Goal: Task Accomplishment & Management: Use online tool/utility

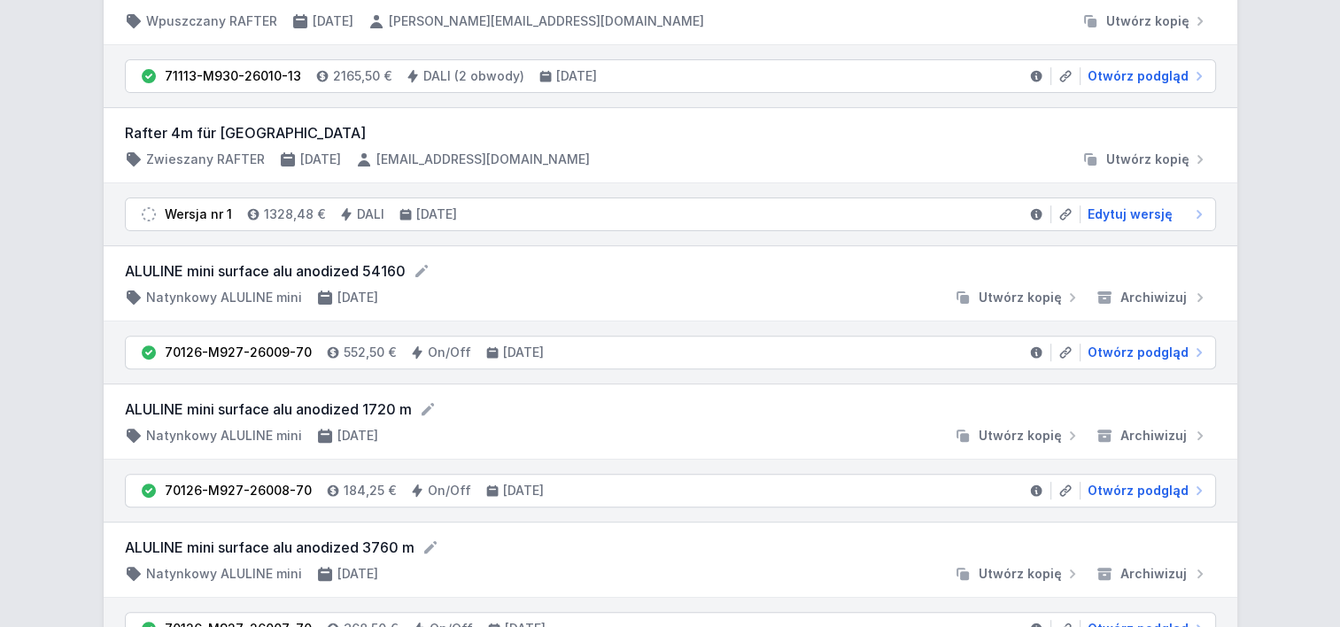
scroll to position [620, 0]
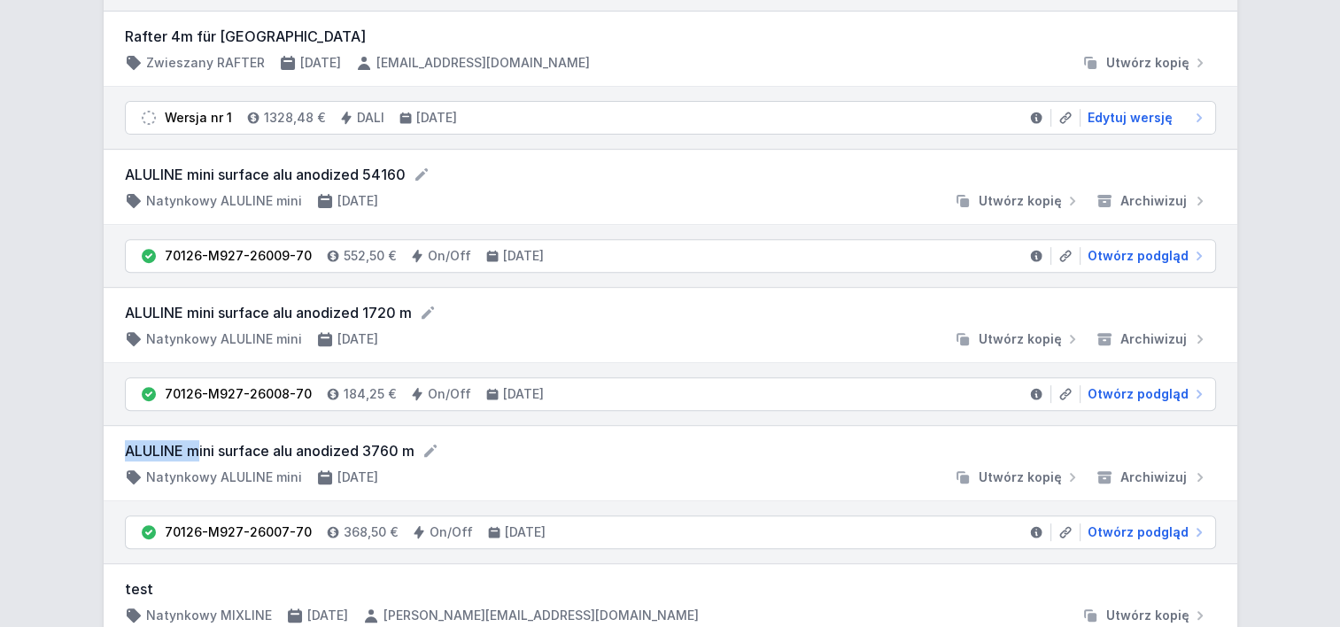
drag, startPoint x: 119, startPoint y: 447, endPoint x: 221, endPoint y: 447, distance: 101.9
click at [220, 447] on div "ALULINE mini surface alu anodized 3760 m Natynkowy ALULINE mini [DATE] Utwórz k…" at bounding box center [671, 463] width 1134 height 75
drag, startPoint x: 221, startPoint y: 447, endPoint x: 394, endPoint y: 449, distance: 173.7
click at [394, 449] on form "ALULINE mini surface alu anodized 3760 m" at bounding box center [670, 450] width 1091 height 21
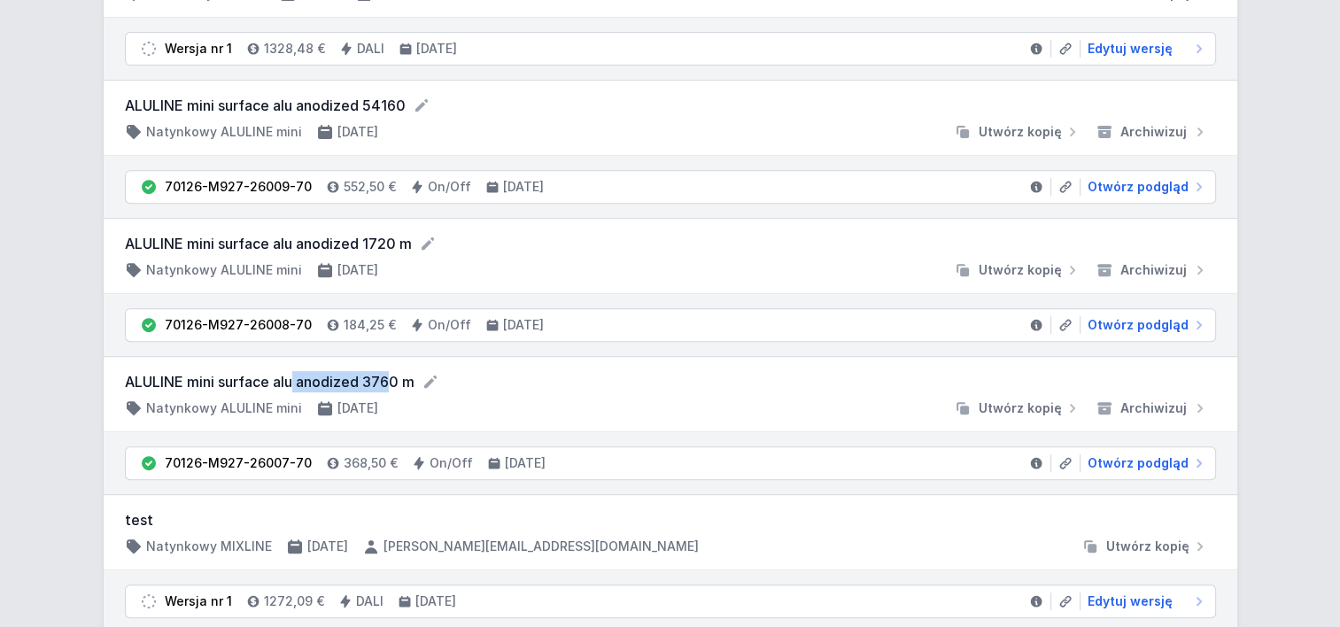
scroll to position [709, 0]
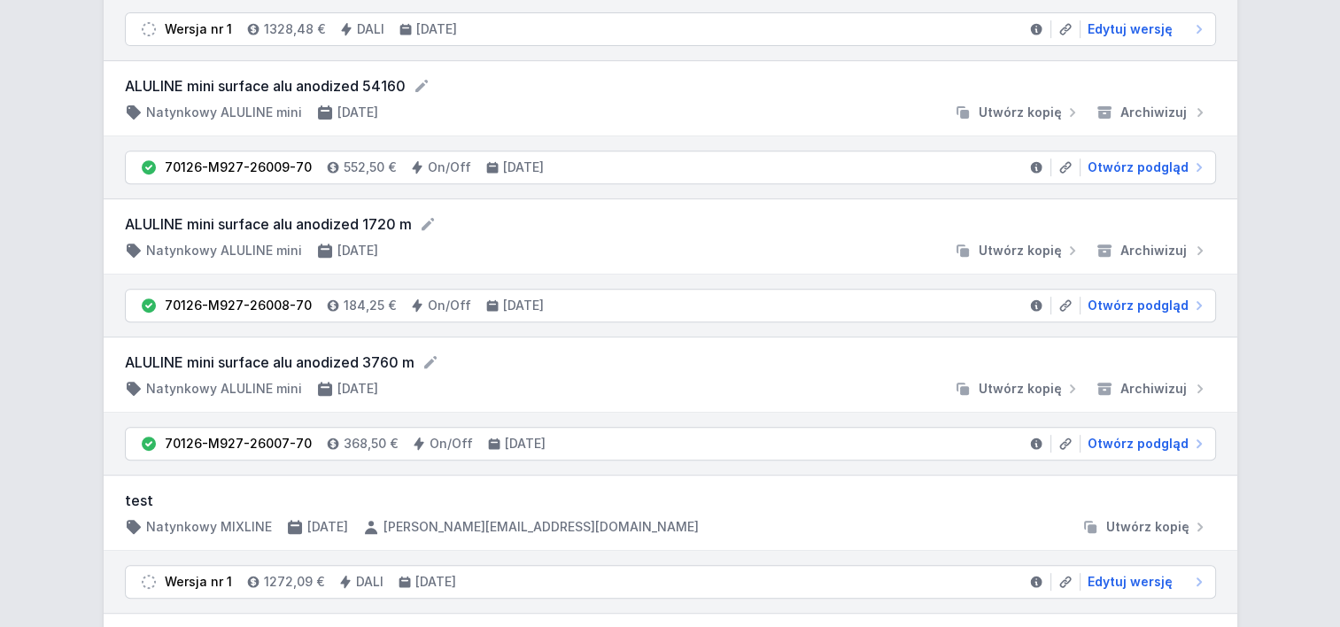
click at [106, 330] on div "70126-M927-26008-70 184,25 € On/Off [DATE] Otwórz podgląd" at bounding box center [671, 306] width 1134 height 62
drag, startPoint x: 121, startPoint y: 353, endPoint x: 418, endPoint y: 366, distance: 297.1
click at [418, 366] on div "ALULINE mini surface alu anodized 3760 m Natynkowy ALULINE mini [DATE] Utwórz k…" at bounding box center [671, 375] width 1134 height 75
copy form "ALULINE mini surface alu anodized 3760 m"
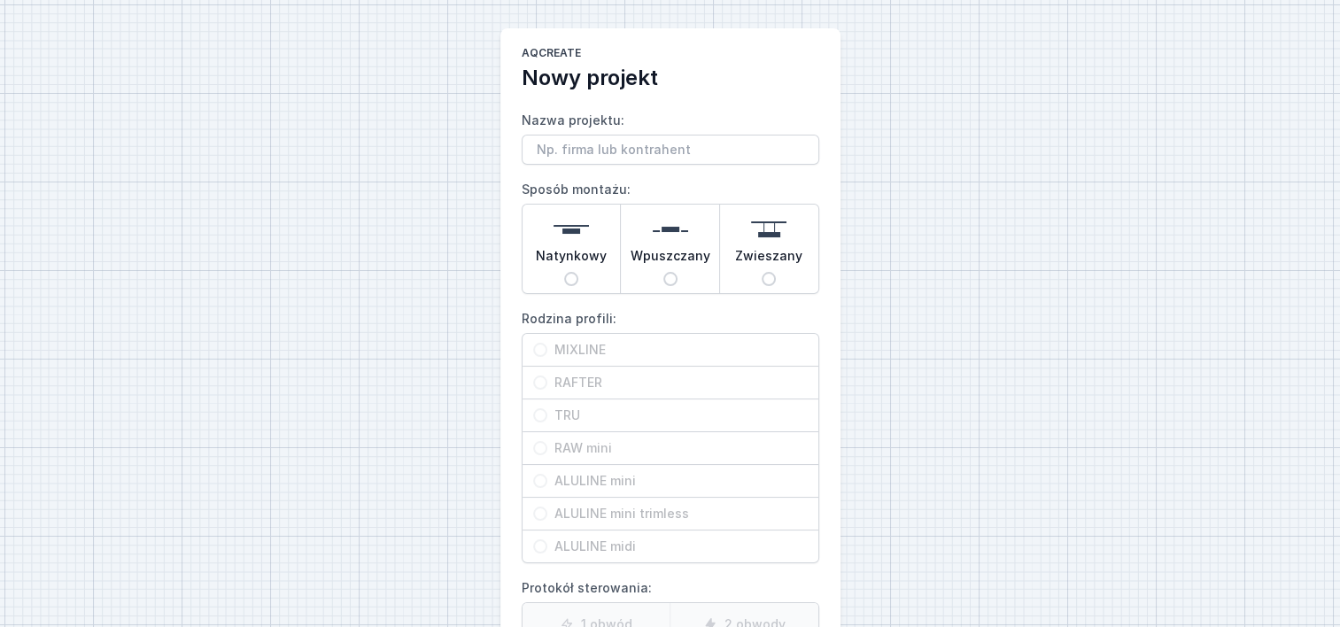
click at [672, 268] on span "Wpuszczany" at bounding box center [671, 259] width 80 height 25
click at [672, 272] on input "Wpuszczany" at bounding box center [671, 279] width 14 height 14
radio input "true"
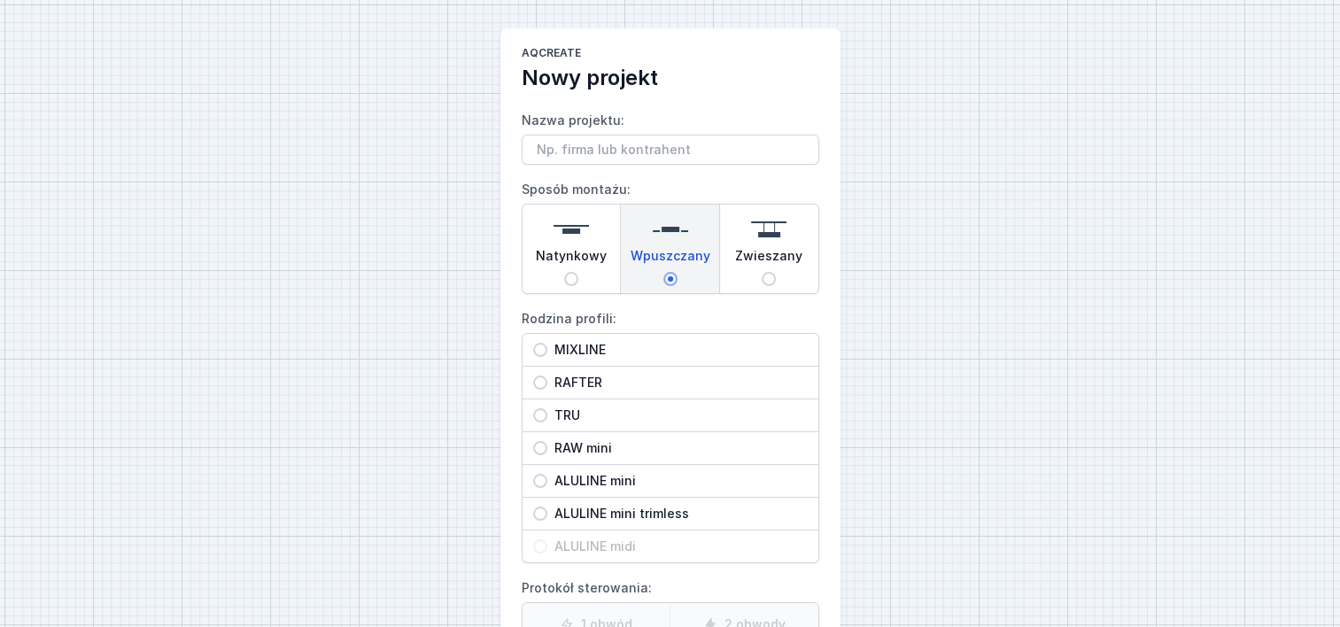
click at [542, 507] on input "ALULINE mini trimless" at bounding box center [540, 514] width 14 height 14
radio input "true"
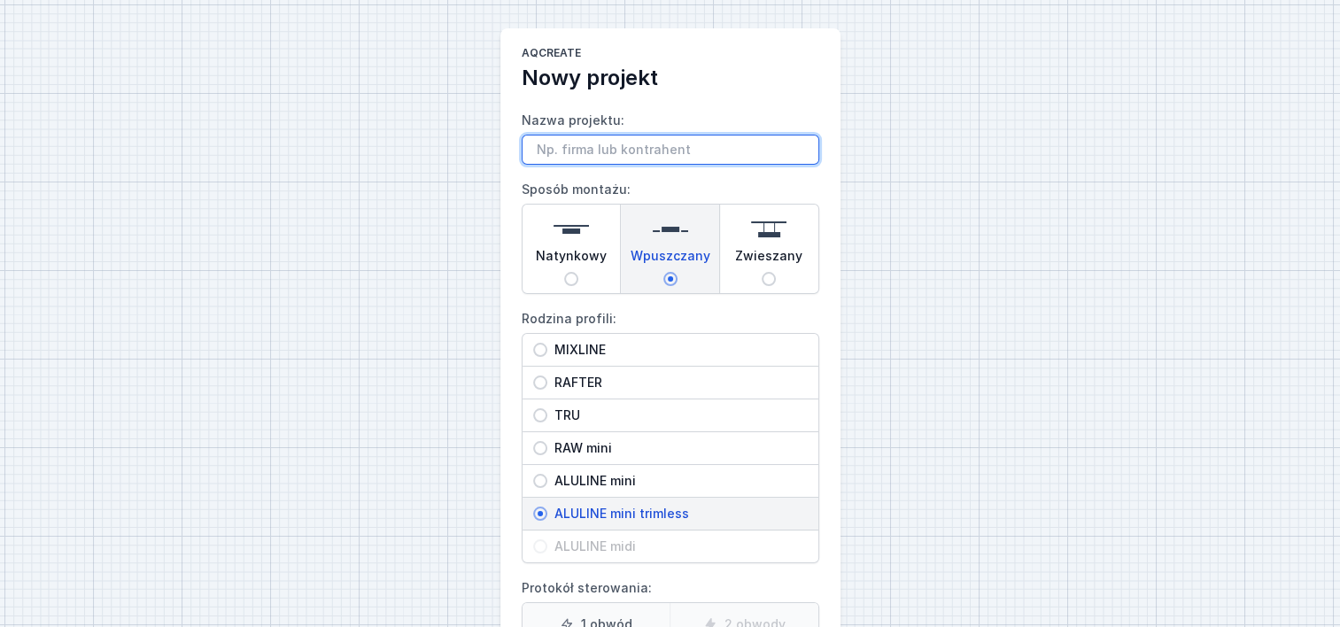
click at [687, 151] on input "Nazwa projektu:" at bounding box center [671, 150] width 298 height 30
paste input "ALULINE mini surface alu anodized 3760 m"
click at [662, 144] on input "ALULINE mini surface alu anodized 3760 m" at bounding box center [671, 150] width 298 height 30
click at [617, 148] on input "ALULINE mini alu anodized 3760 m" at bounding box center [671, 150] width 298 height 30
paste input "mini recessed trimless"
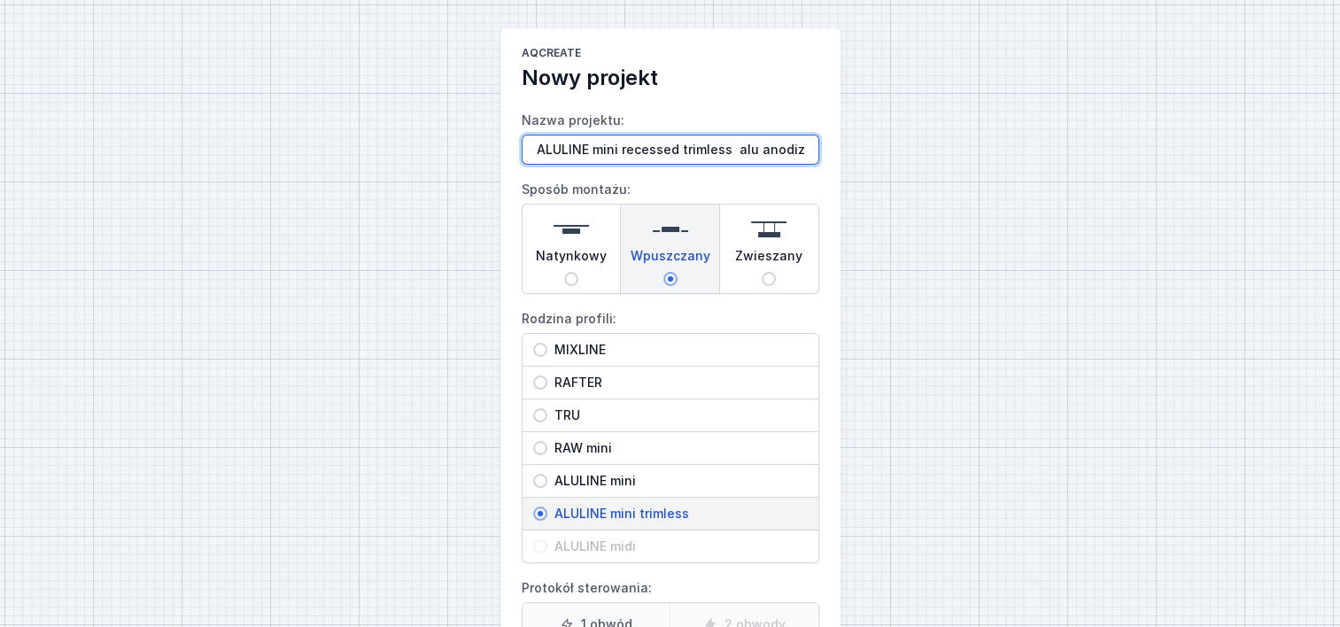
click at [730, 149] on input "ALULINE mini recessed trimless alu anodized 3760 m" at bounding box center [671, 150] width 298 height 30
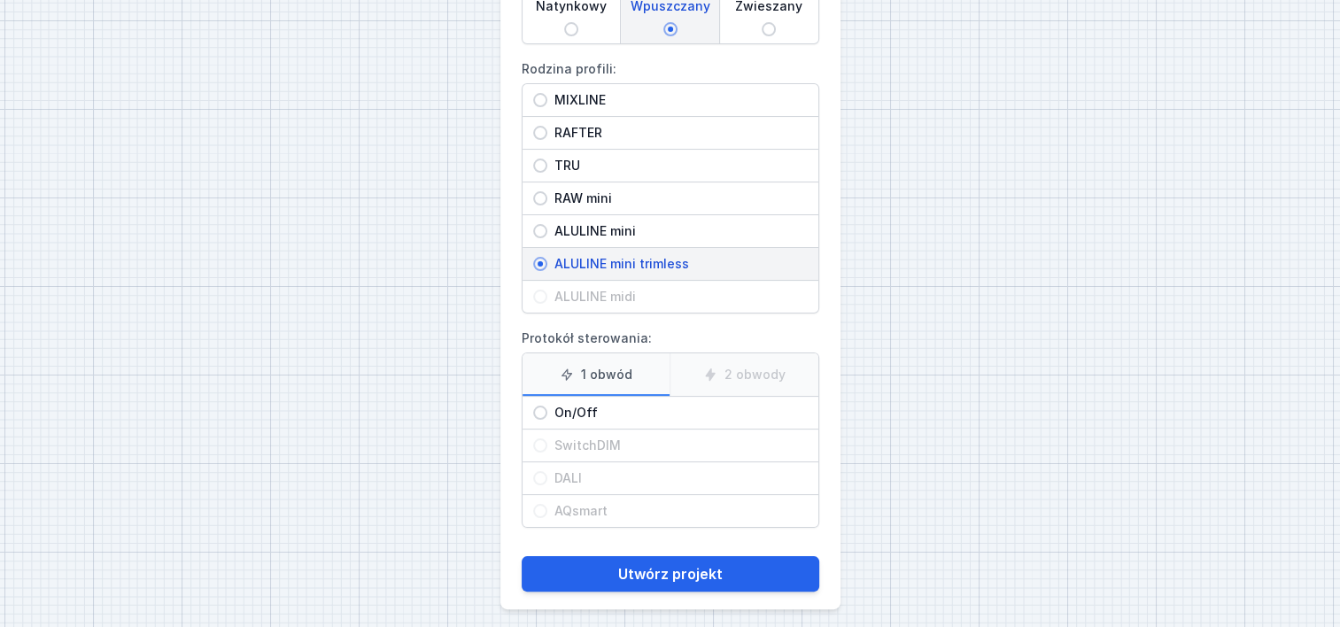
scroll to position [257, 0]
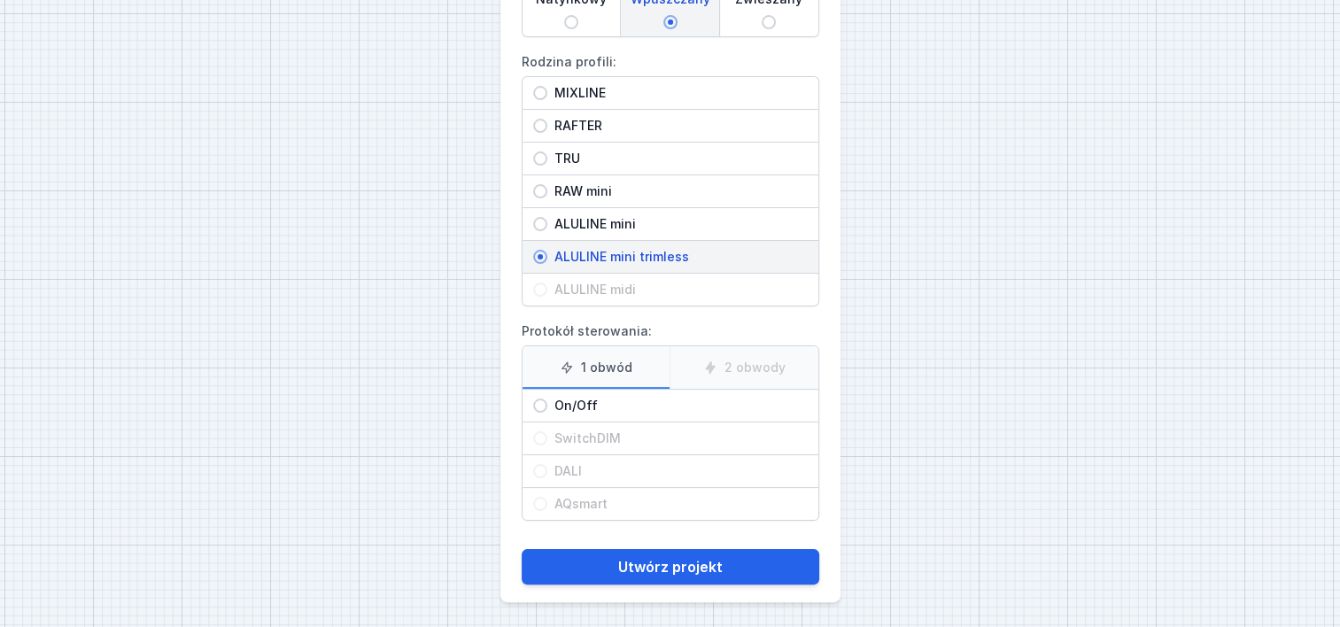
type input "ALULINE mini recessed trimless alu anodized 3760 m"
click at [546, 398] on div "On/Off" at bounding box center [671, 406] width 296 height 32
click at [546, 399] on input "On/Off" at bounding box center [540, 406] width 14 height 14
radio input "true"
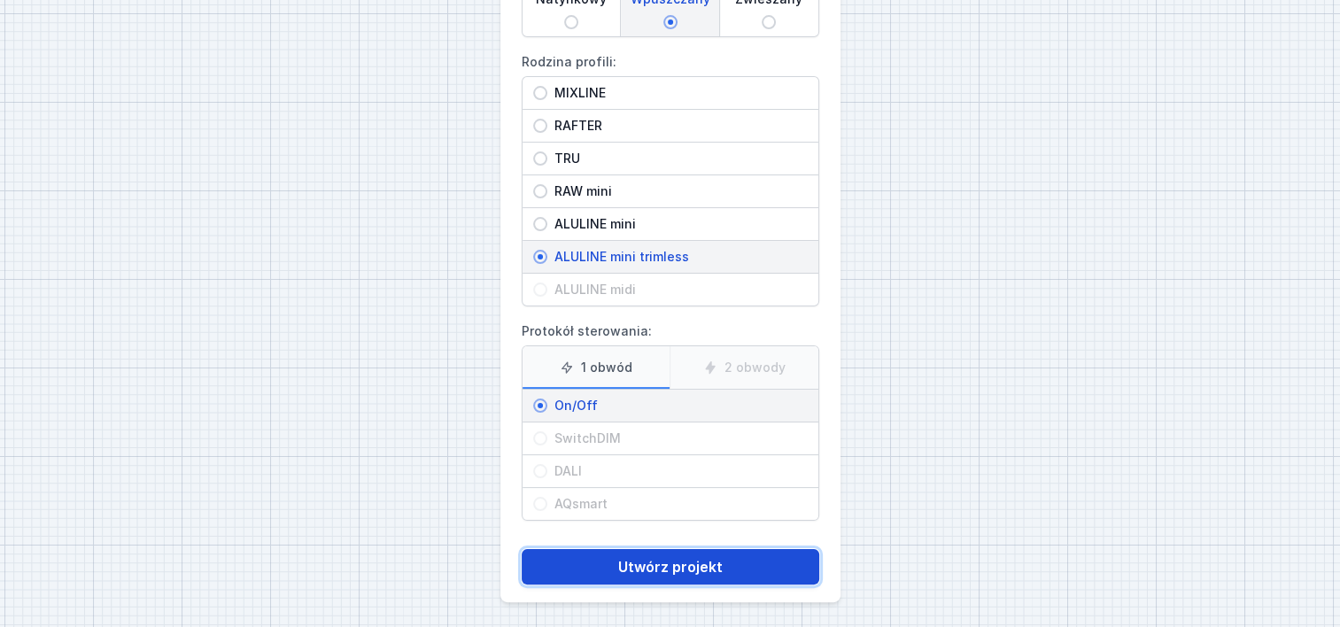
click at [629, 570] on button "Utwórz projekt" at bounding box center [671, 566] width 298 height 35
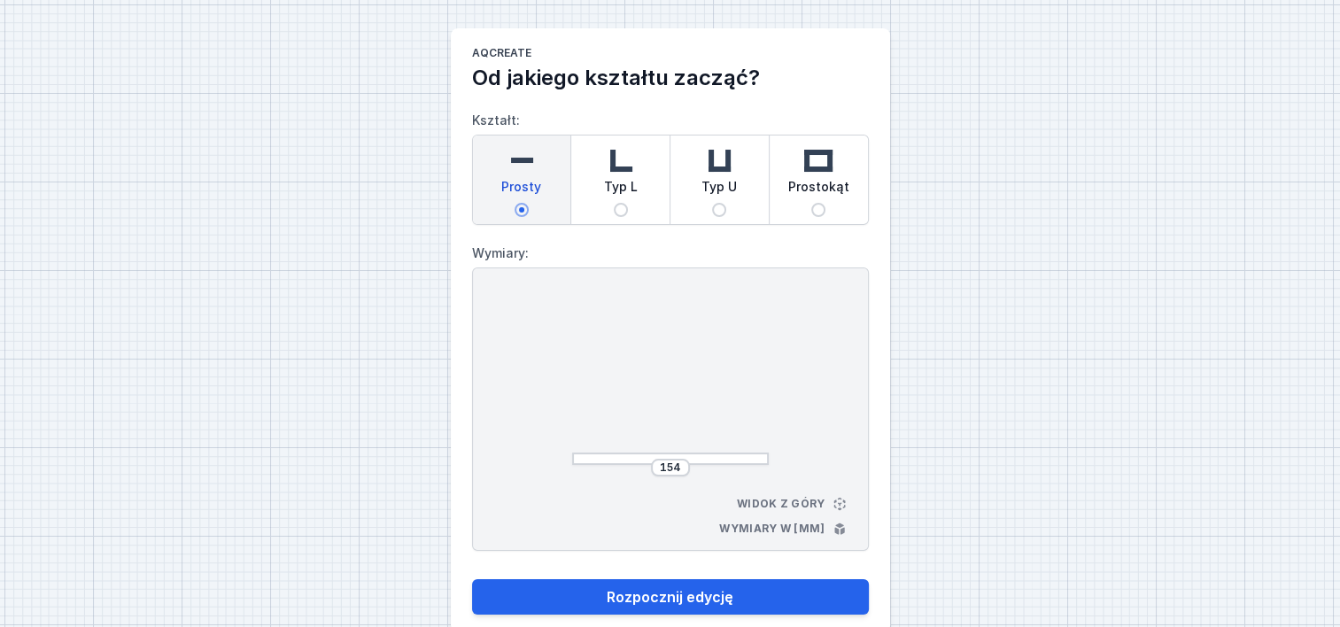
click at [670, 457] on div at bounding box center [670, 459] width 197 height 12
click at [670, 461] on input "154" at bounding box center [670, 468] width 28 height 14
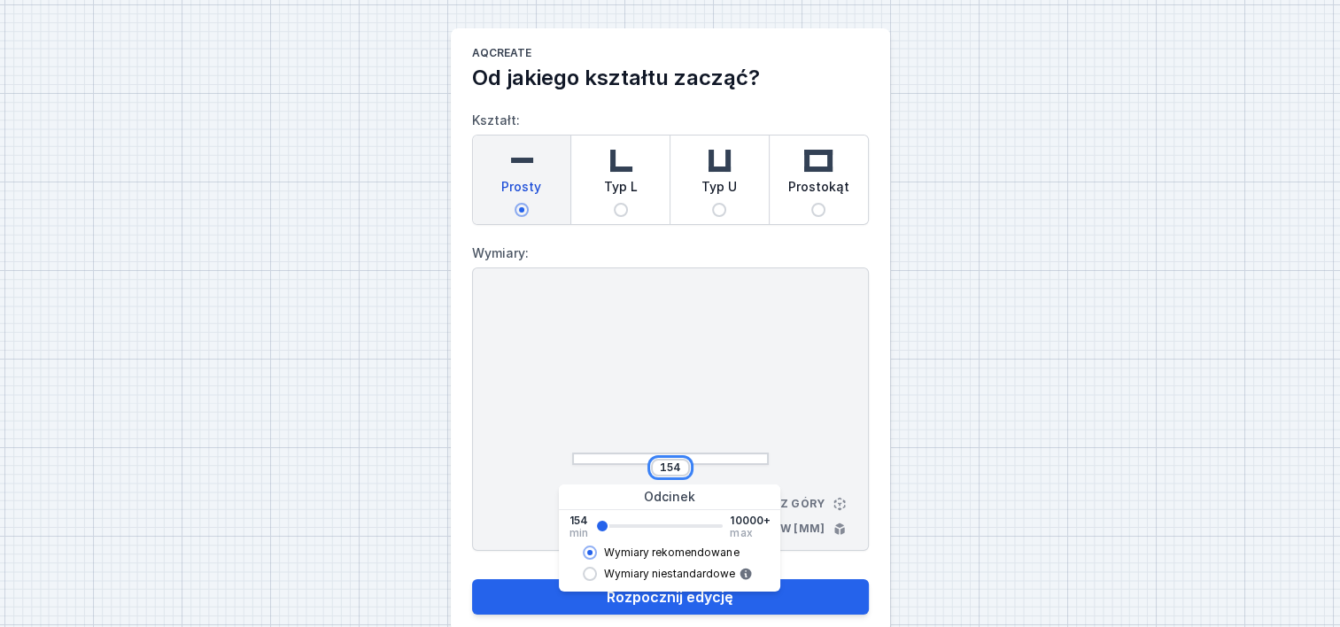
click at [670, 461] on input "154" at bounding box center [670, 468] width 28 height 14
click at [680, 462] on input "154" at bounding box center [670, 468] width 28 height 14
type input "1"
paste input "3760"
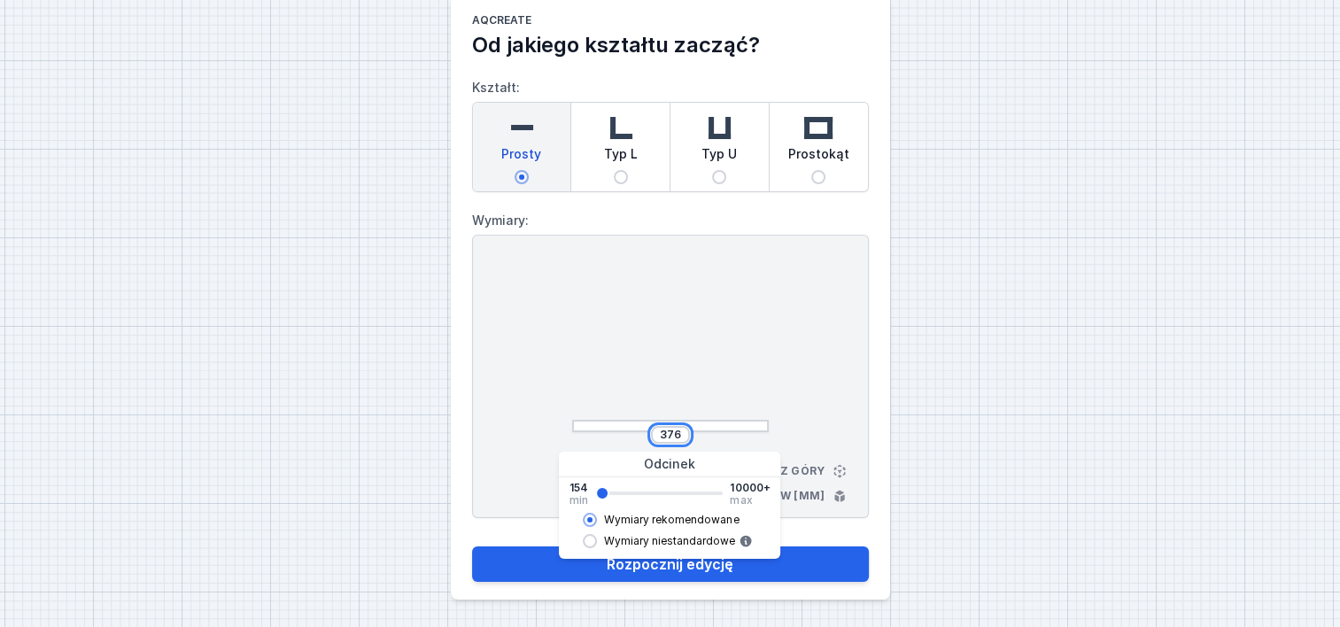
click at [472, 547] on button "Rozpocznij edycję" at bounding box center [670, 564] width 397 height 35
type input "384"
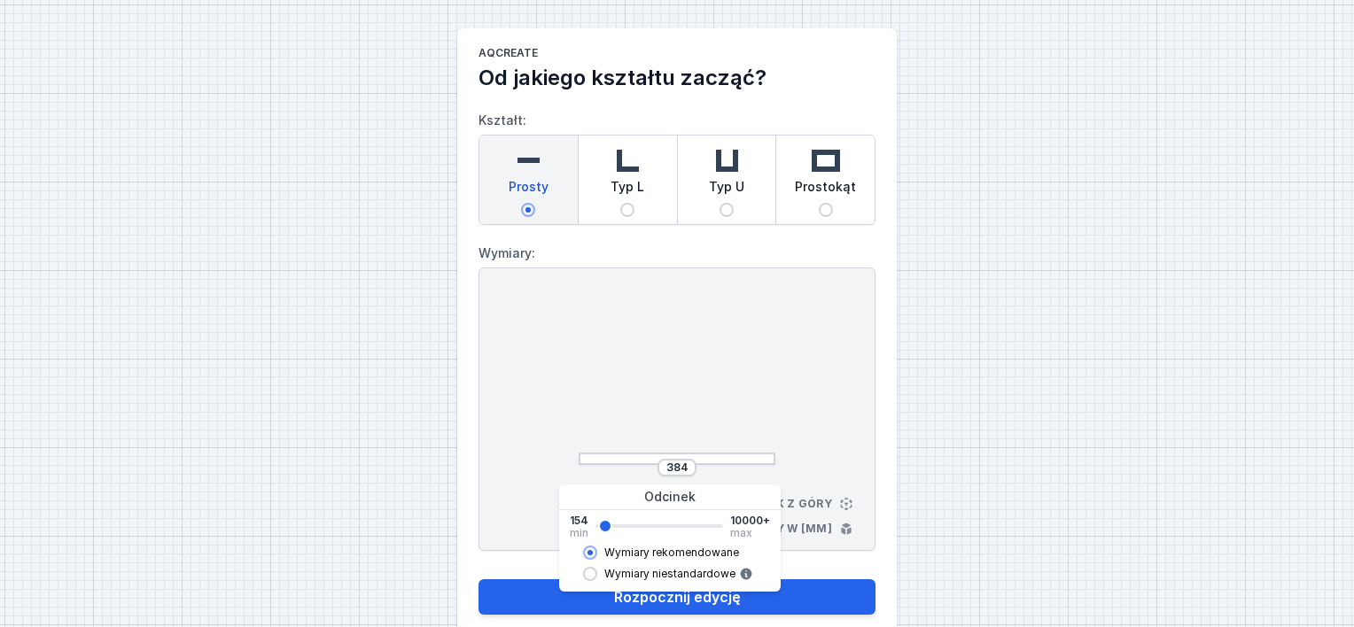
select select "3000"
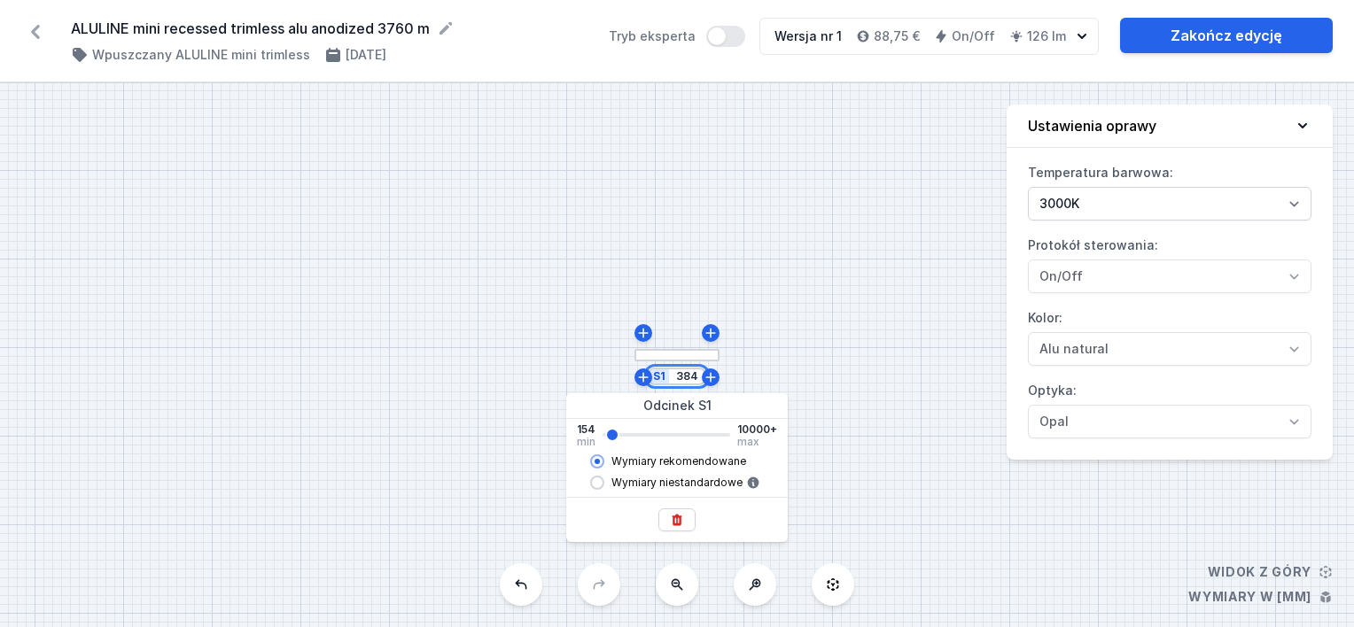
click at [695, 374] on input "384" at bounding box center [686, 376] width 28 height 14
type input "3744"
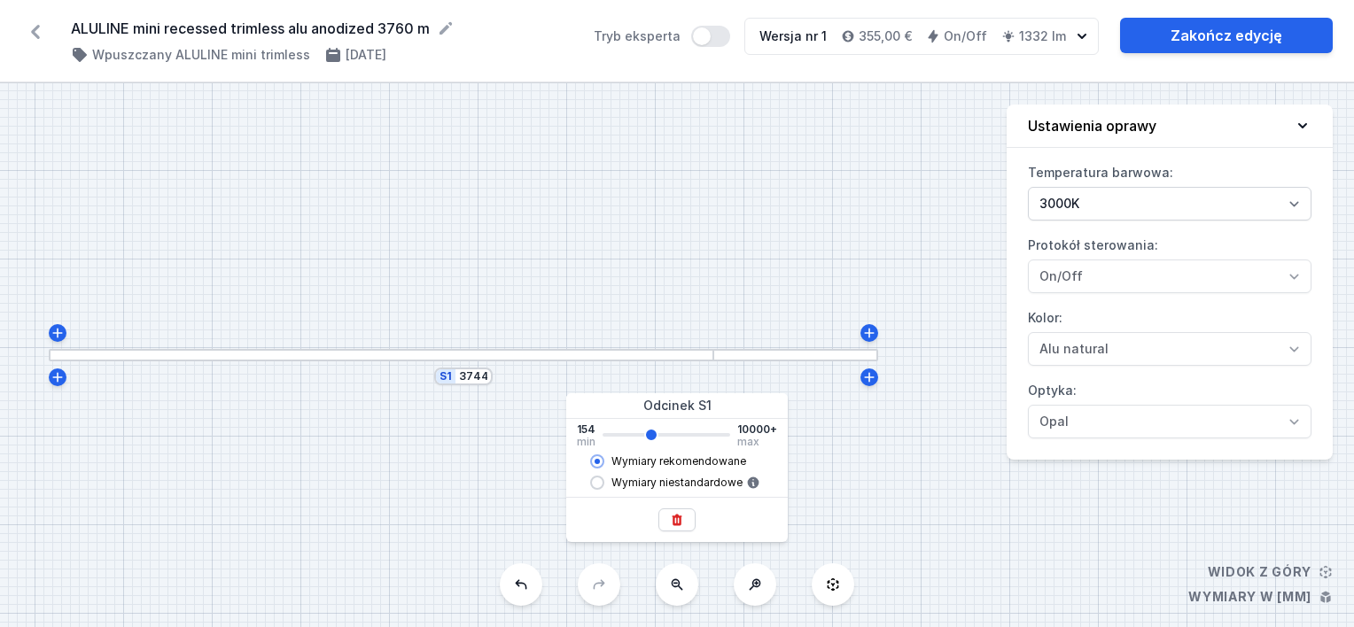
type input "3742"
click at [1224, 28] on link "Zakończ edycję" at bounding box center [1226, 35] width 213 height 35
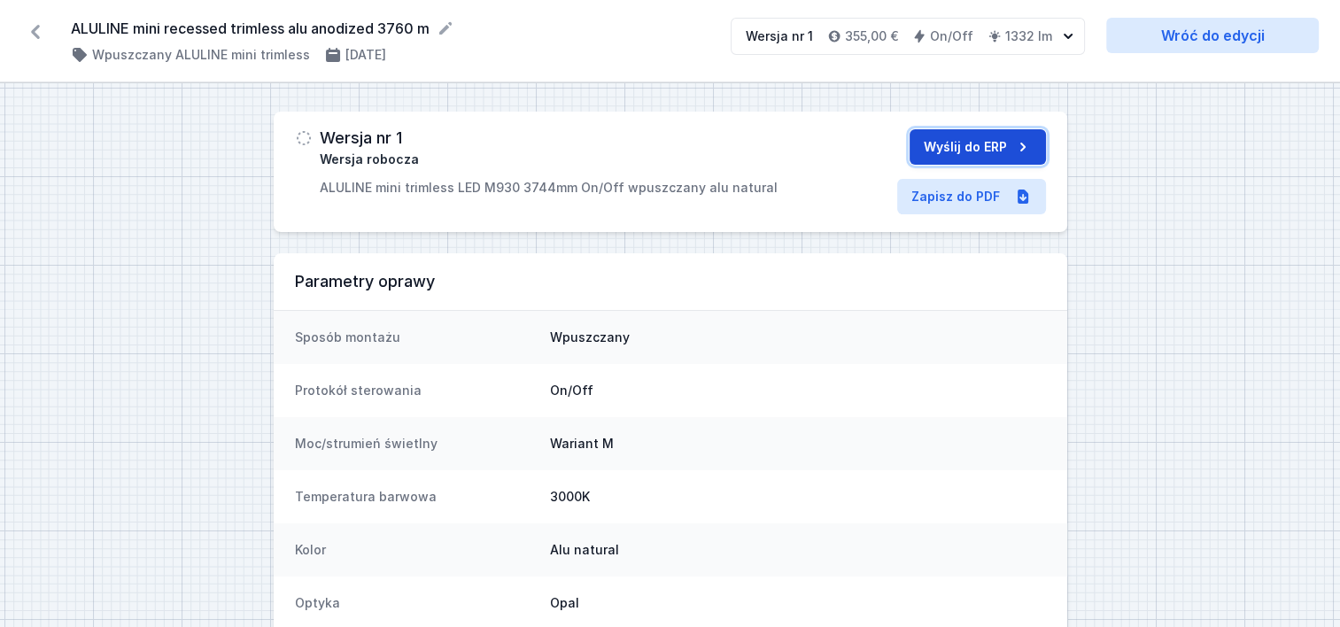
click at [980, 142] on button "Wyślij do ERP" at bounding box center [978, 146] width 136 height 35
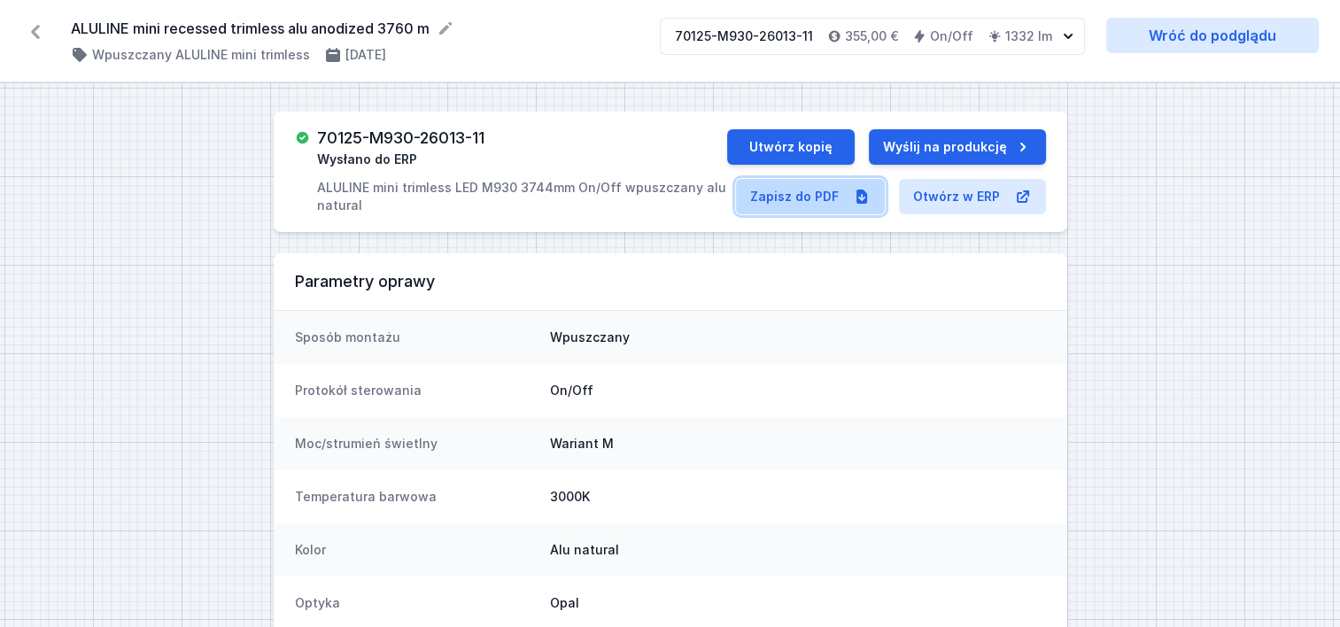
click at [821, 201] on link "Zapisz do PDF" at bounding box center [810, 196] width 149 height 35
click at [34, 28] on icon at bounding box center [35, 32] width 28 height 28
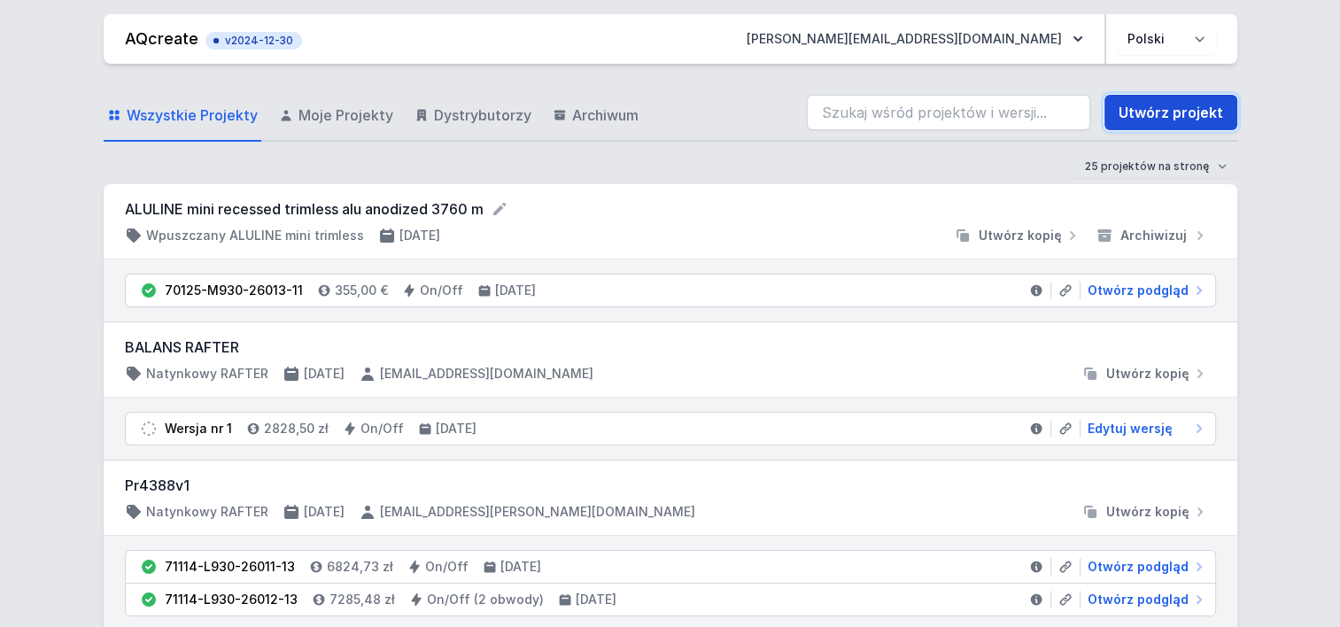
click at [1153, 108] on link "Utwórz projekt" at bounding box center [1171, 112] width 133 height 35
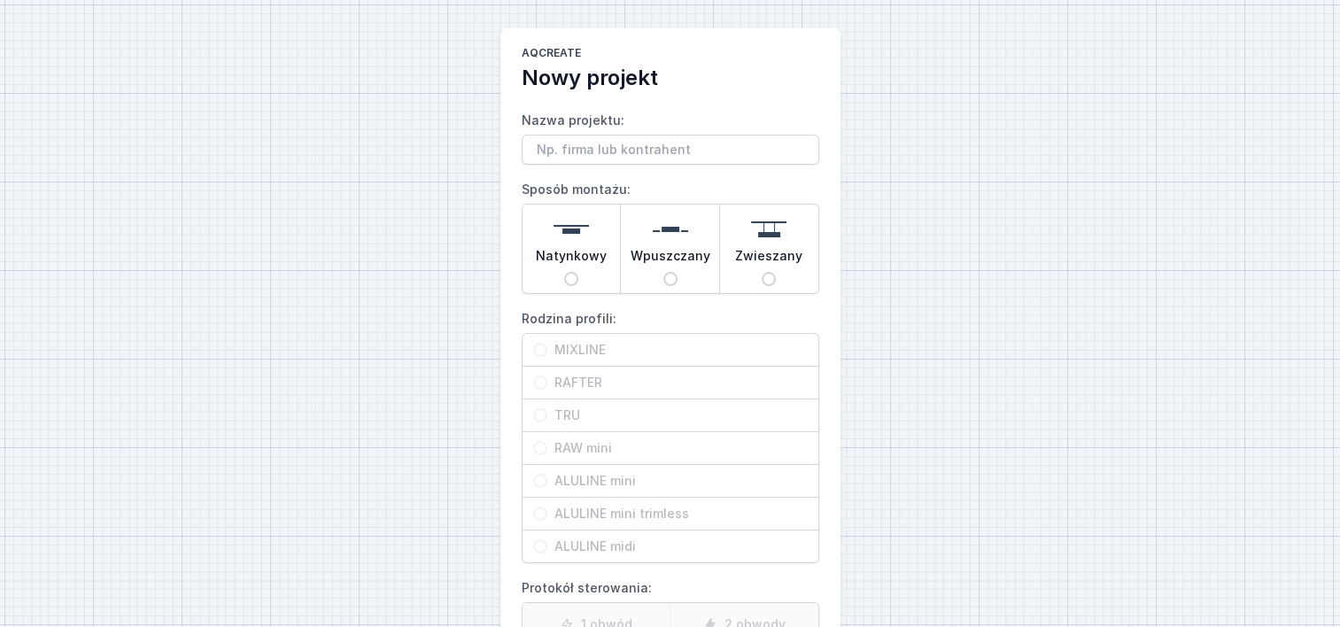
click at [619, 154] on input "Nazwa projektu:" at bounding box center [671, 150] width 298 height 30
type input "ALULINE mini recessed trimless alu anodized"
click at [664, 274] on input "Wpuszczany" at bounding box center [671, 279] width 14 height 14
radio input "true"
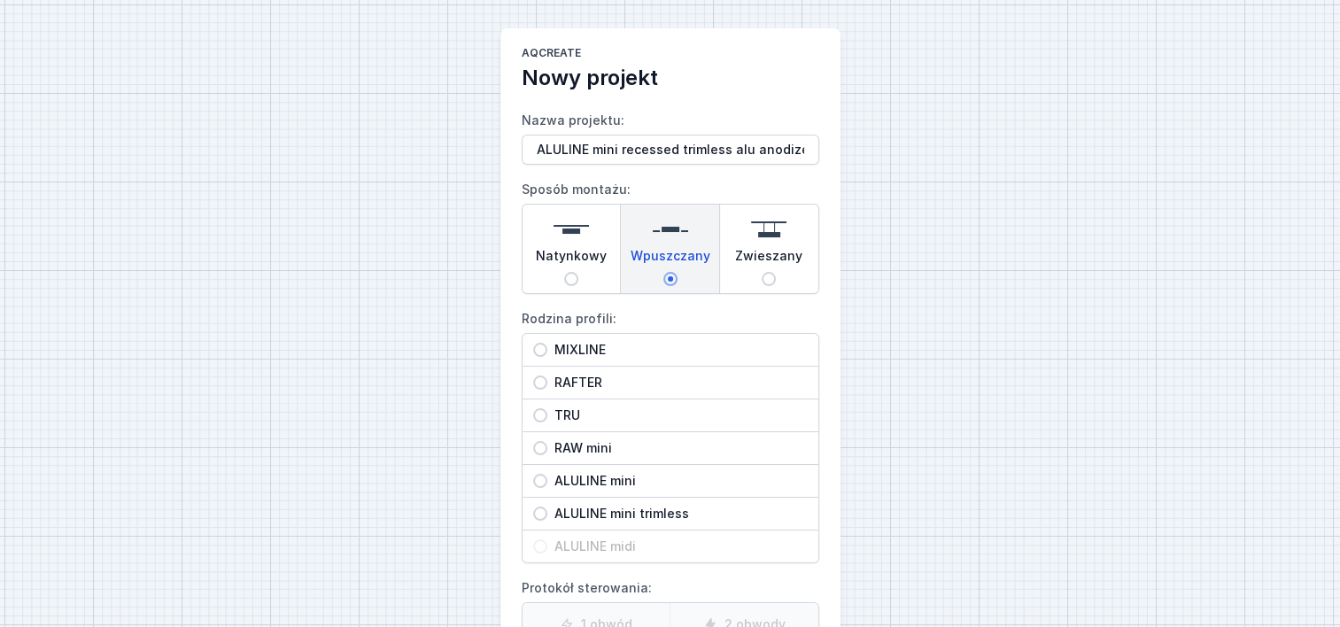
click at [547, 510] on span "ALULINE mini trimless" at bounding box center [677, 514] width 260 height 18
click at [547, 510] on input "ALULINE mini trimless" at bounding box center [540, 514] width 14 height 14
radio input "true"
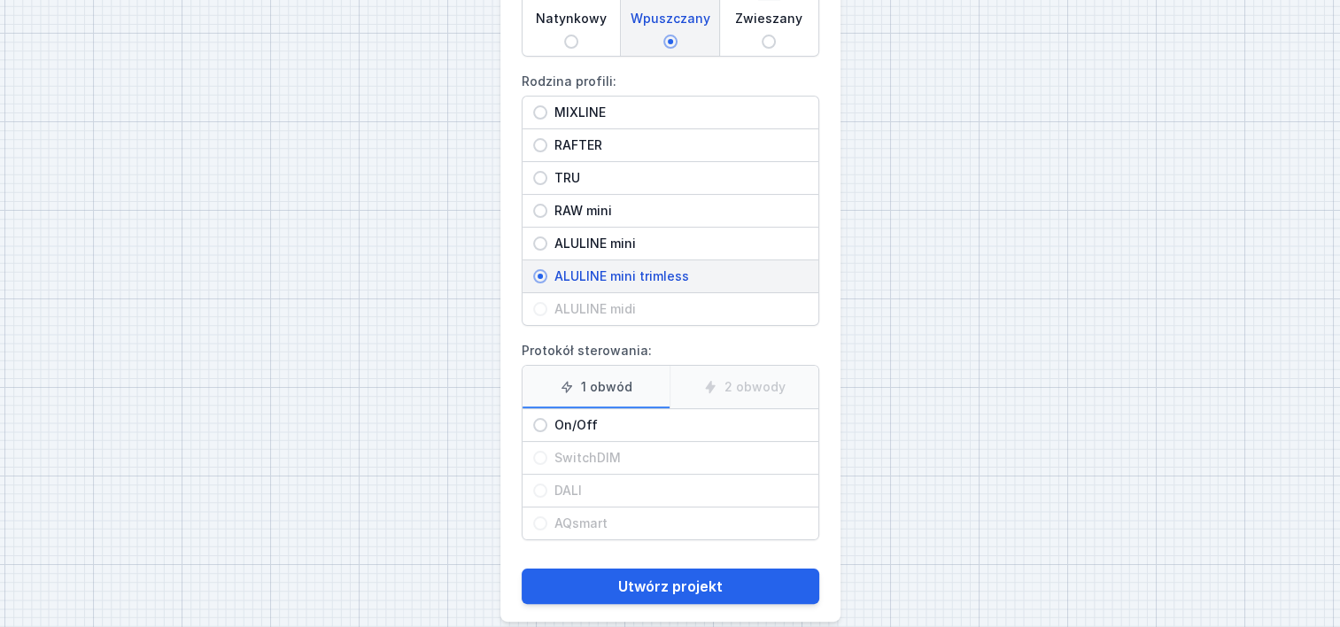
scroll to position [257, 0]
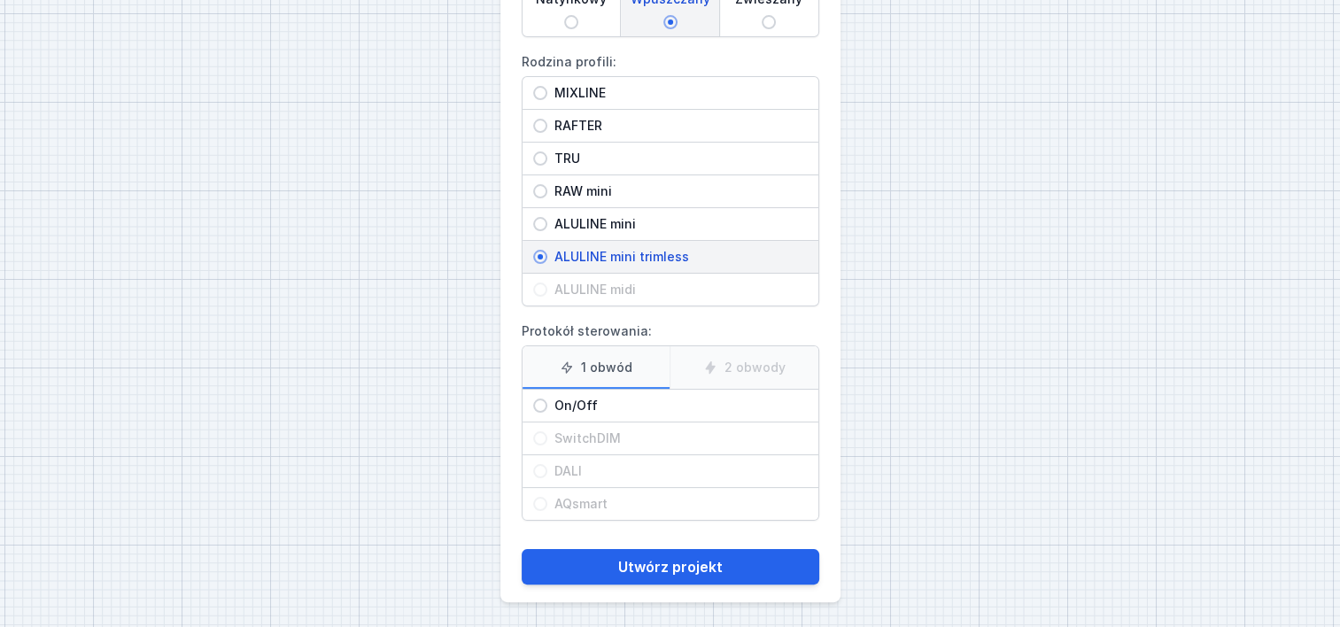
click at [528, 397] on div "On/Off" at bounding box center [671, 406] width 296 height 32
click at [533, 399] on input "On/Off" at bounding box center [540, 406] width 14 height 14
radio input "true"
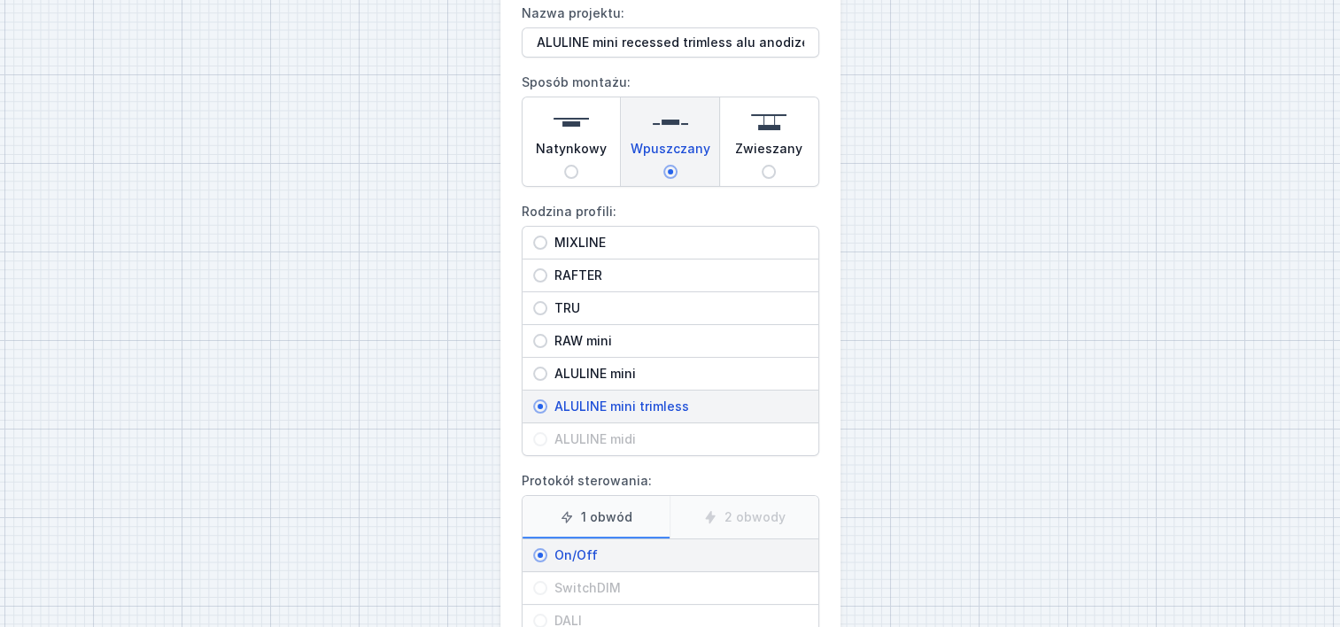
scroll to position [0, 0]
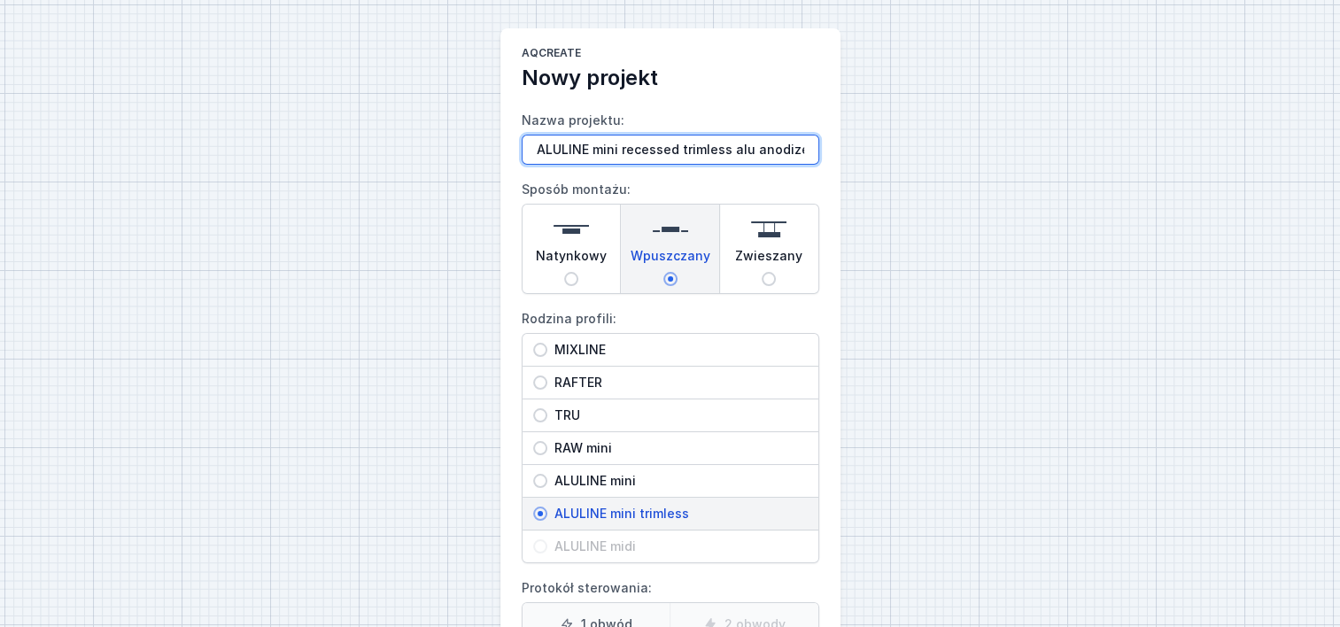
click at [808, 149] on input "ALULINE mini recessed trimless alu anodized" at bounding box center [671, 150] width 298 height 30
paste input "1720"
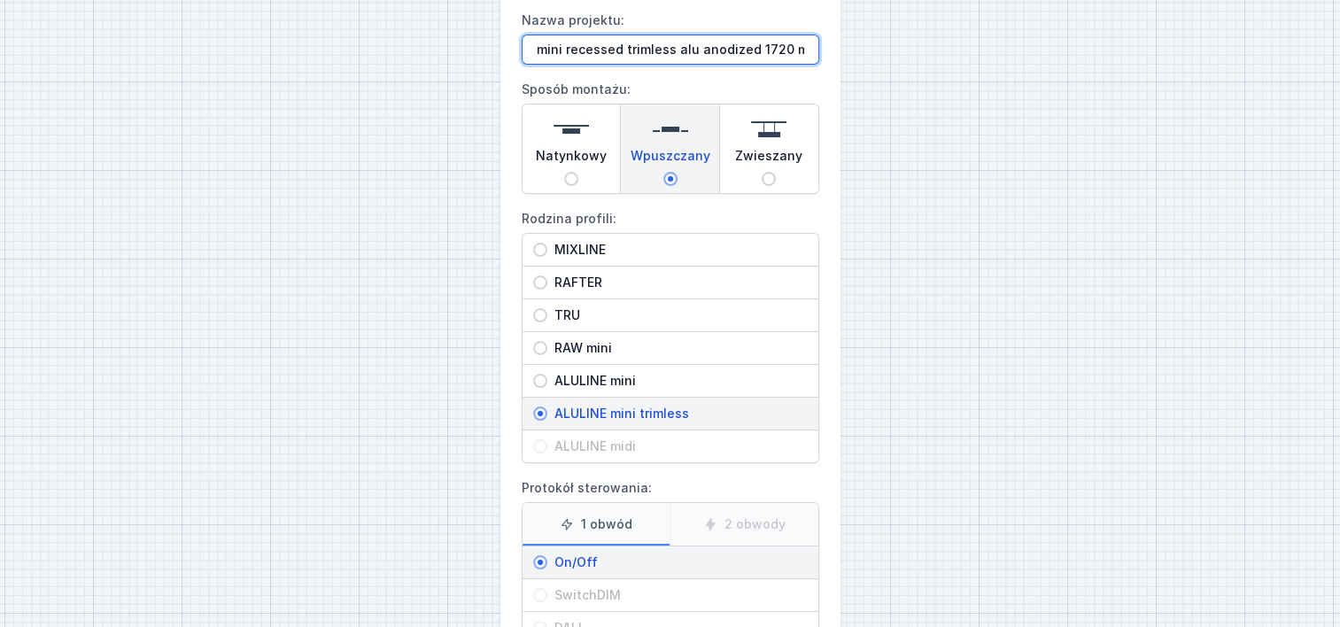
scroll to position [257, 0]
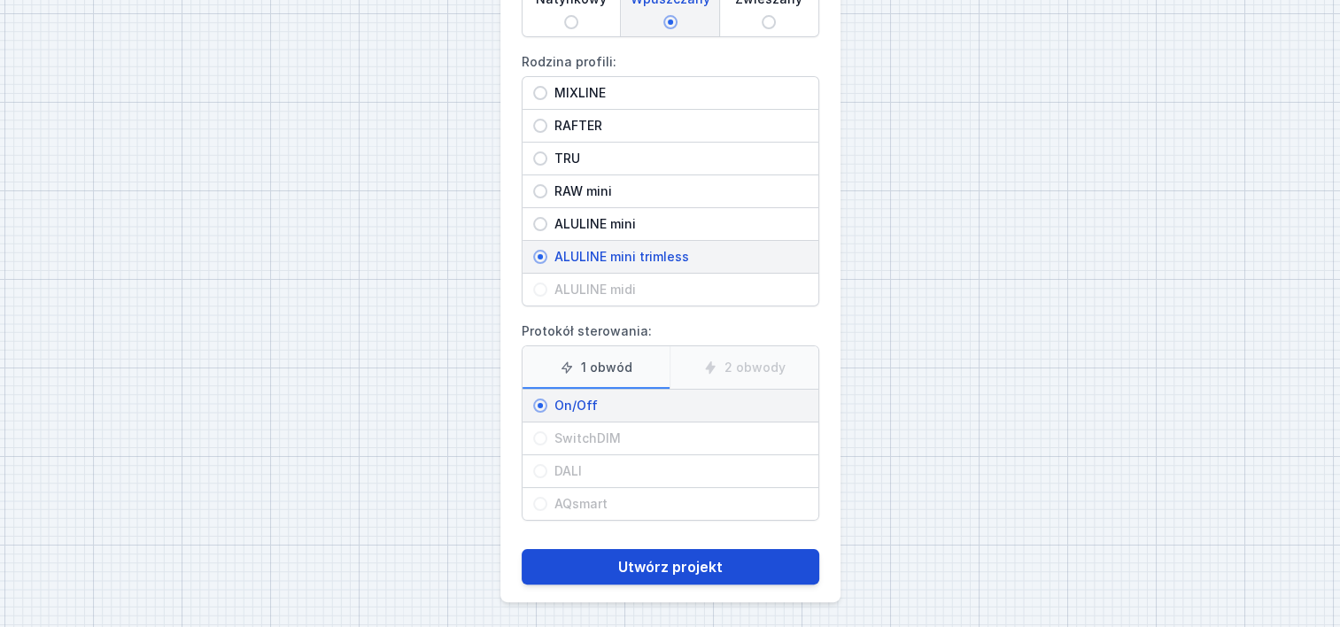
type input "ALULINE mini recessed trimless alu anodized 1720 mm"
click at [643, 557] on button "Utwórz projekt" at bounding box center [671, 566] width 298 height 35
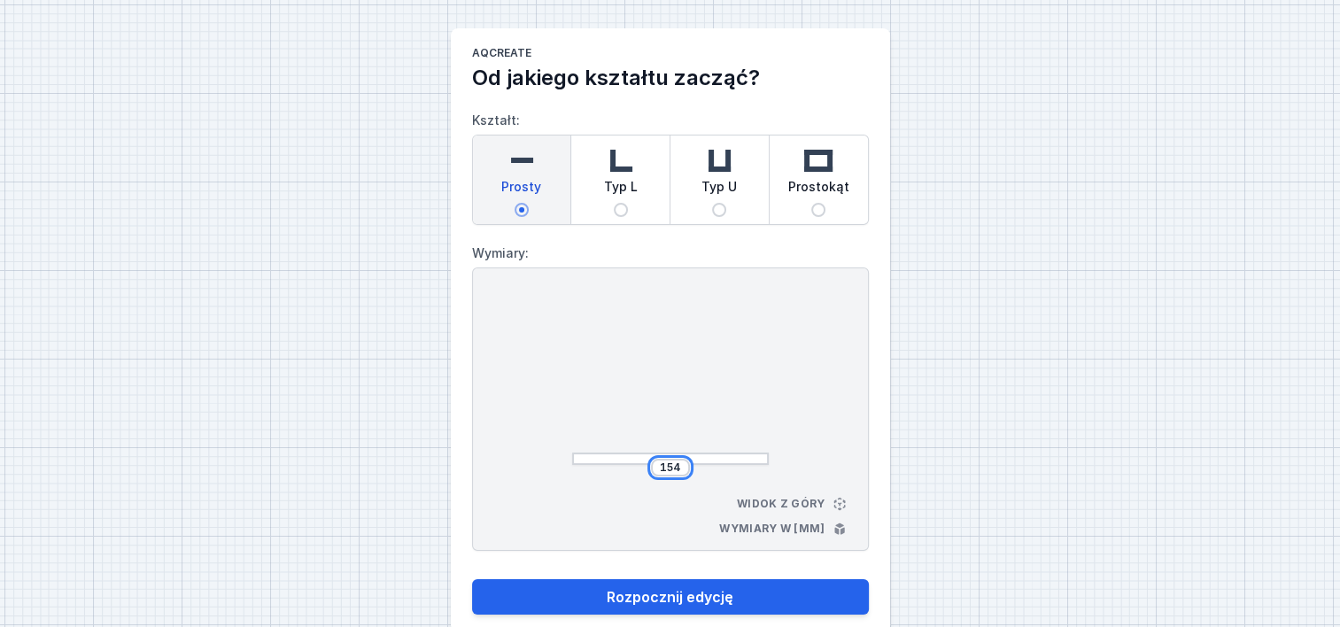
click at [679, 465] on input "154" at bounding box center [670, 468] width 28 height 14
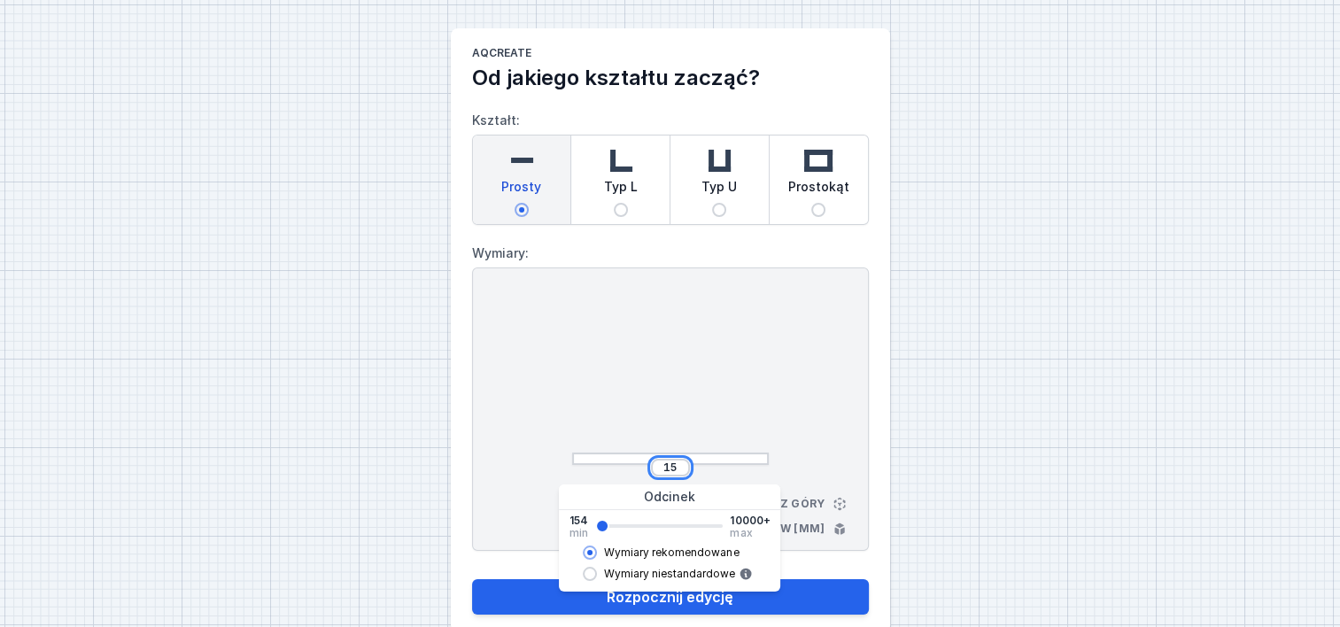
type input "1"
paste input "1720"
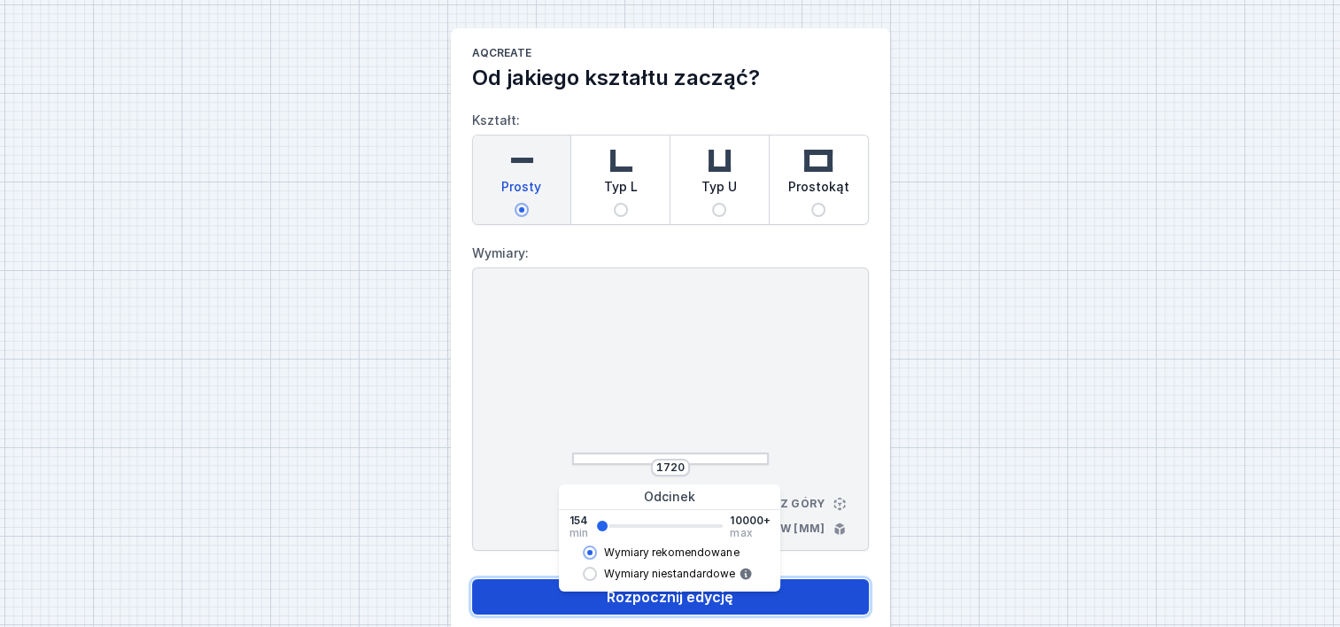
type input "1718"
click at [702, 602] on button "Rozpocznij edycję" at bounding box center [670, 596] width 397 height 35
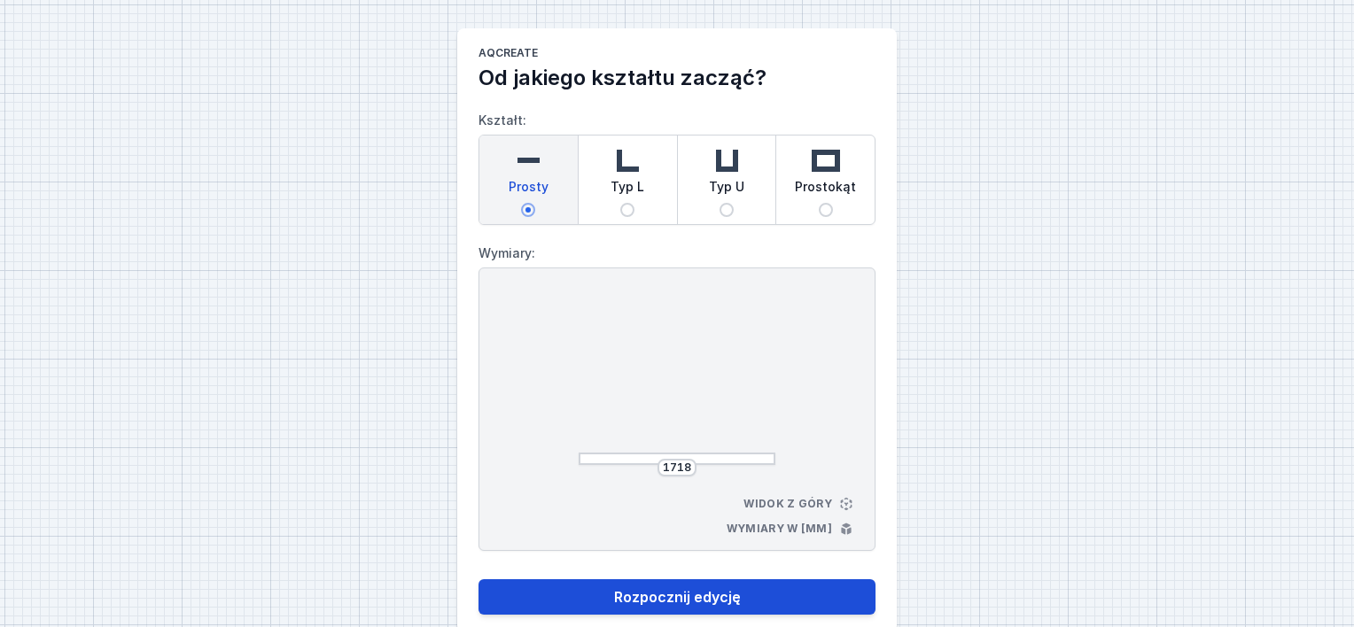
select select "3000"
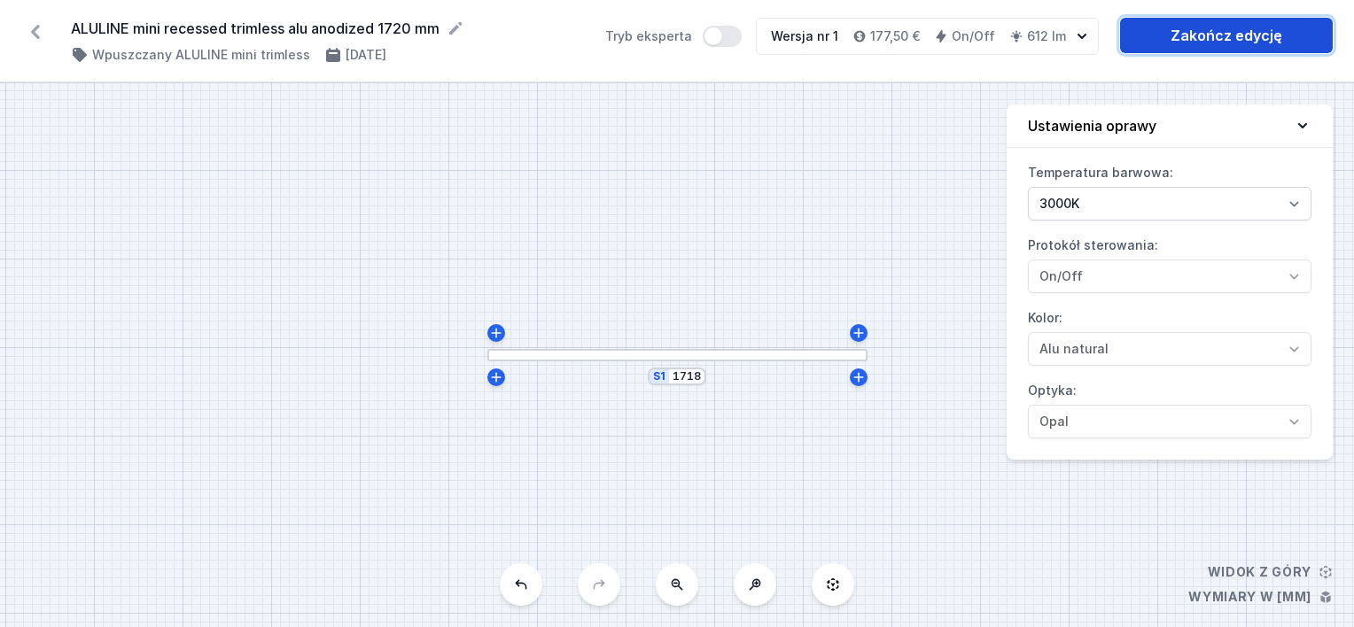
click at [1141, 27] on link "Zakończ edycję" at bounding box center [1226, 35] width 213 height 35
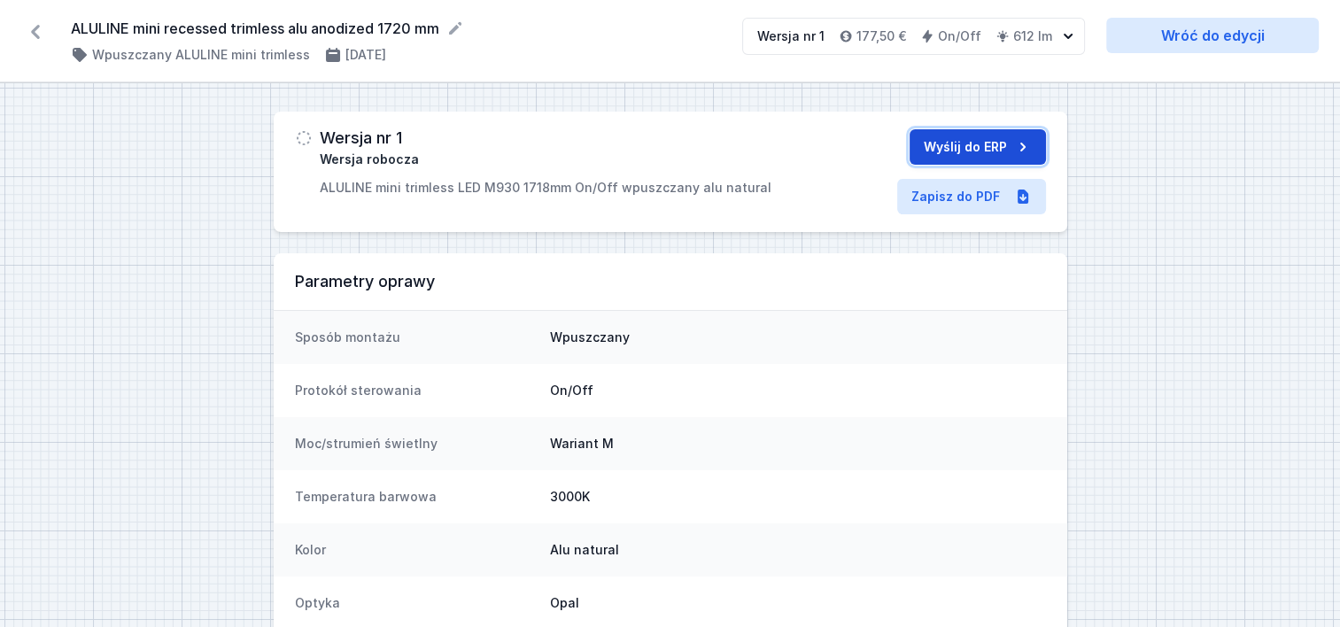
click at [972, 142] on button "Wyślij do ERP" at bounding box center [978, 146] width 136 height 35
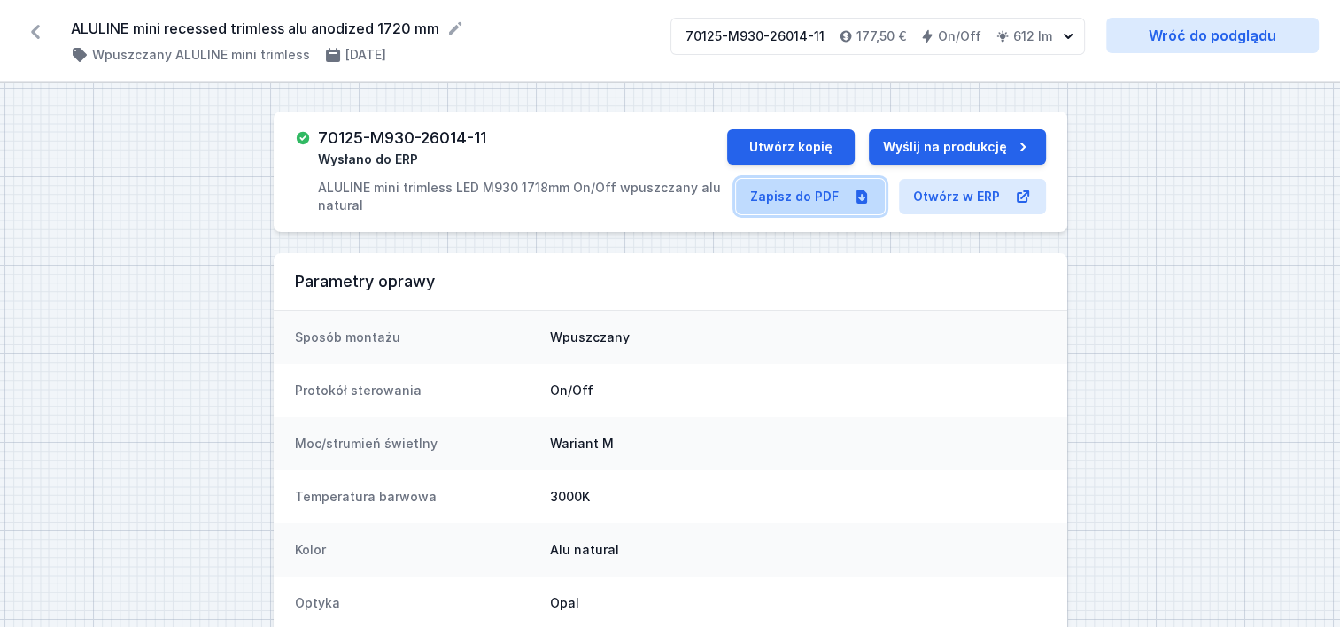
click at [791, 195] on link "Zapisz do PDF" at bounding box center [810, 196] width 149 height 35
click at [42, 21] on icon at bounding box center [35, 32] width 28 height 28
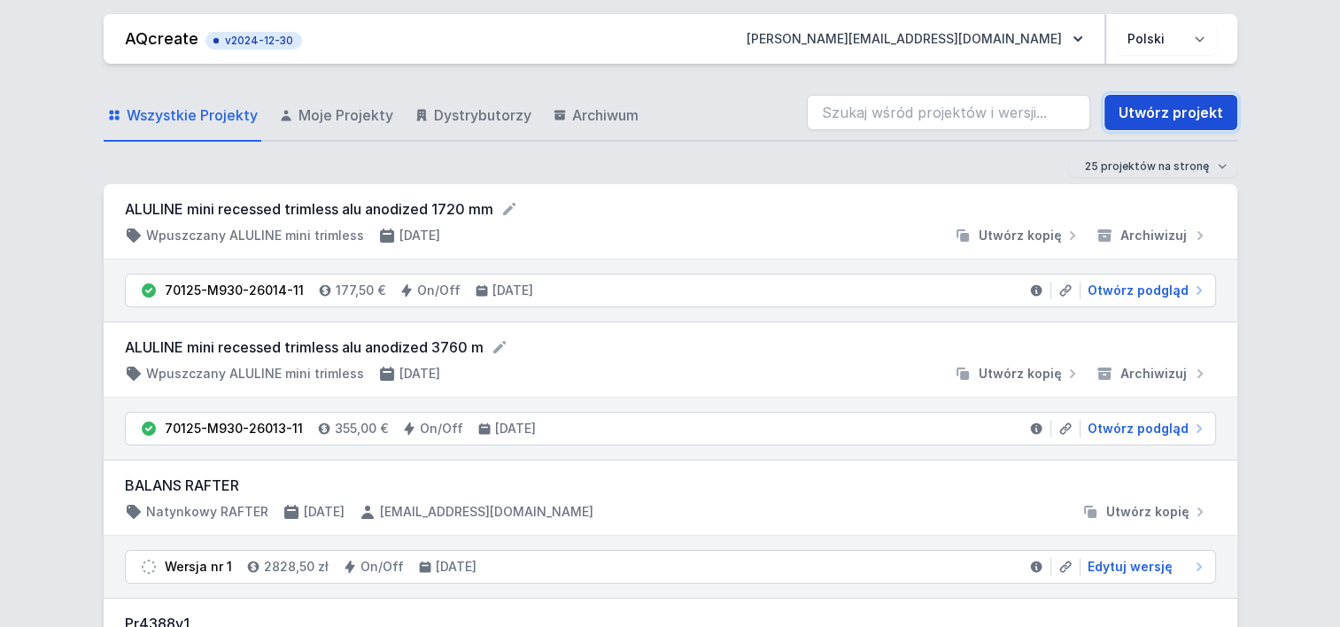
click at [1133, 96] on link "Utwórz projekt" at bounding box center [1171, 112] width 133 height 35
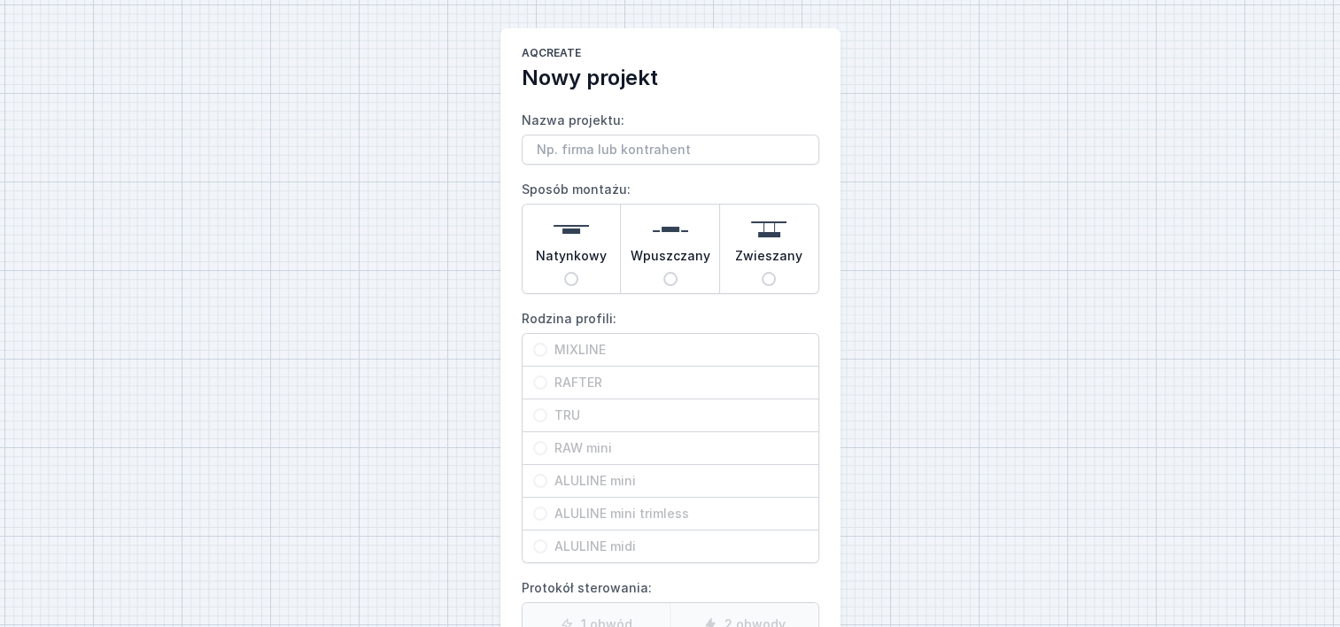
click at [630, 149] on input "Nazwa projektu:" at bounding box center [671, 150] width 298 height 30
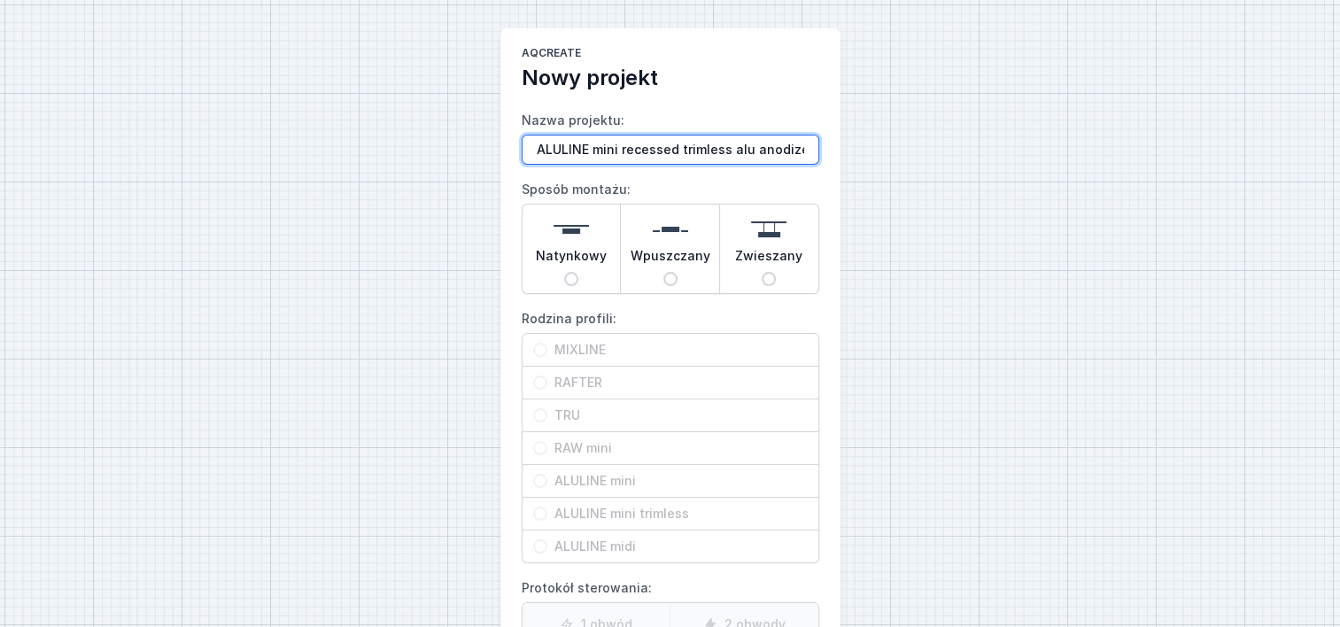
click at [807, 149] on input "ALULINE mini recessed trimless alu anodized" at bounding box center [671, 150] width 298 height 30
click at [810, 152] on input "ALULINE mini recessed trimless alu anodized" at bounding box center [671, 150] width 298 height 30
paste input "5416"
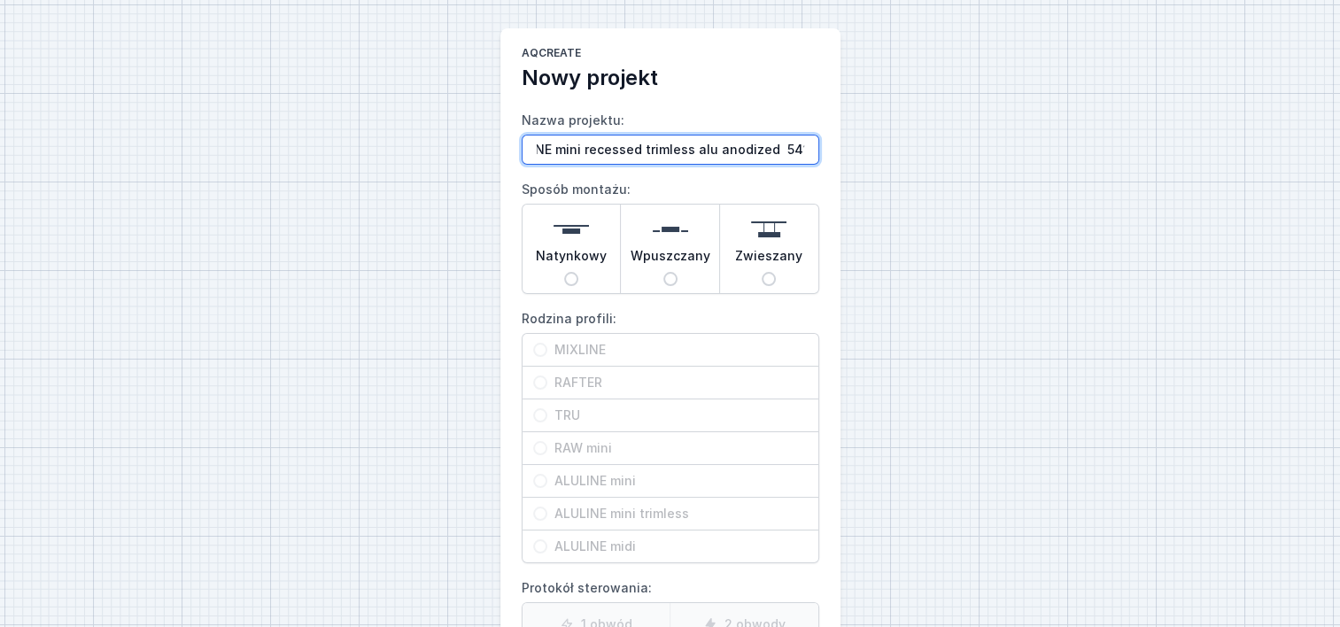
click at [775, 153] on input "ALULINE mini recessed trimless alu anodized 5416" at bounding box center [671, 150] width 298 height 30
click at [811, 149] on input "ALULINE mini recessed trimless alu anodized 5416" at bounding box center [671, 150] width 298 height 30
type input "ALULINE mini recessed trimless alu anodized 5416 mm"
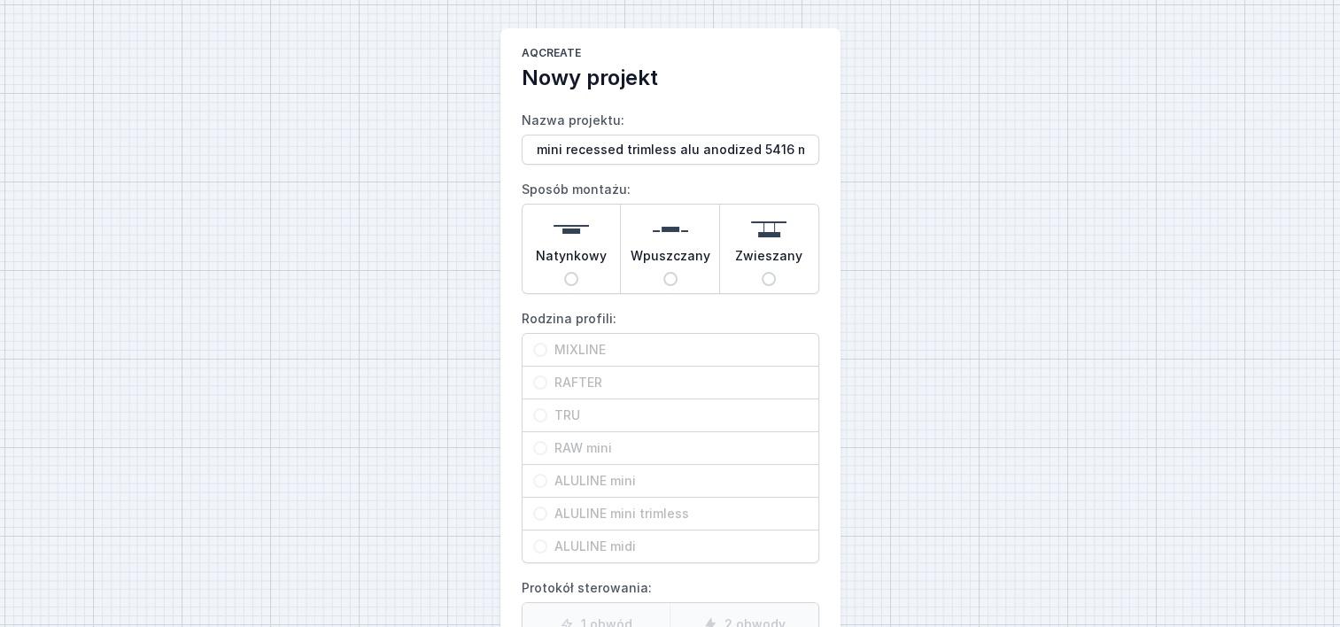
click at [662, 267] on span "Wpuszczany" at bounding box center [671, 259] width 80 height 25
click at [664, 272] on input "Wpuszczany" at bounding box center [671, 279] width 14 height 14
radio input "true"
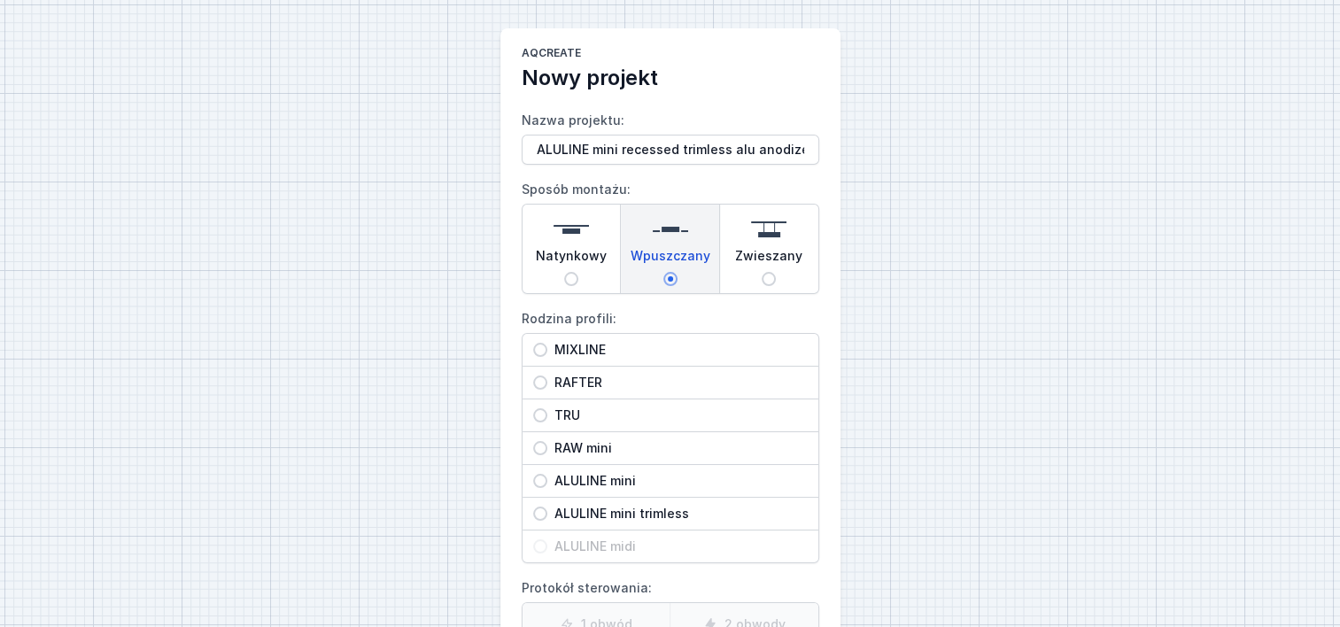
click at [552, 511] on span "ALULINE mini trimless" at bounding box center [677, 514] width 260 height 18
click at [547, 511] on input "ALULINE mini trimless" at bounding box center [540, 514] width 14 height 14
radio input "true"
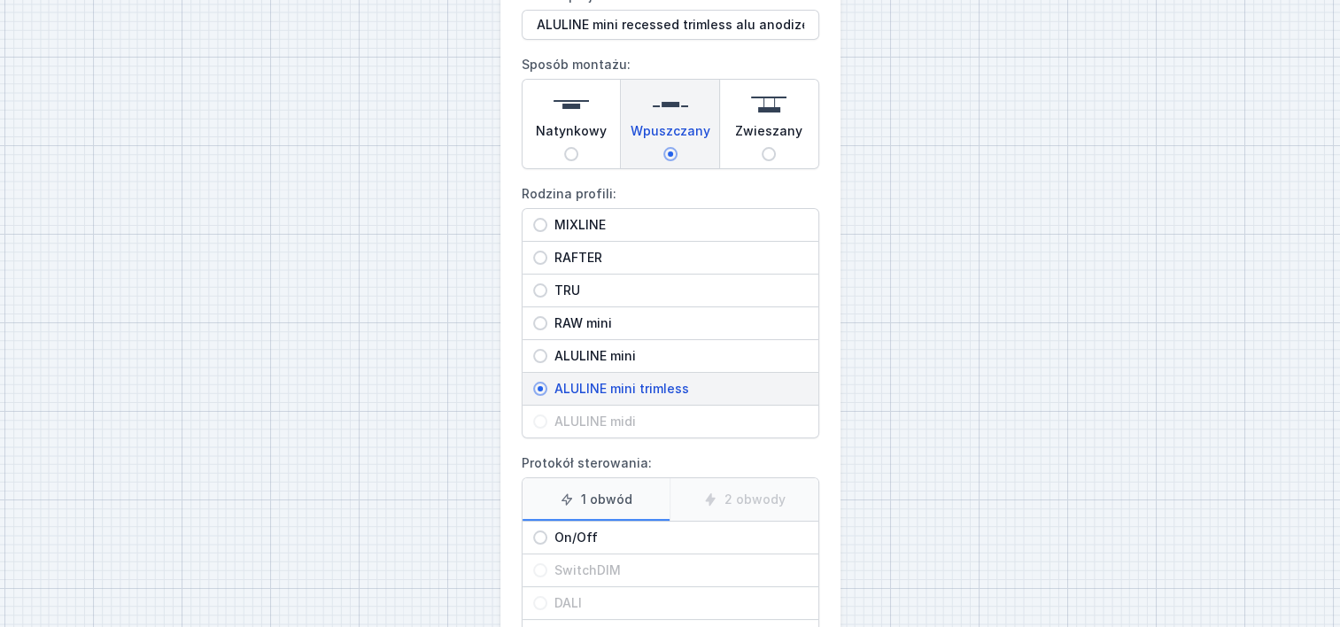
scroll to position [257, 0]
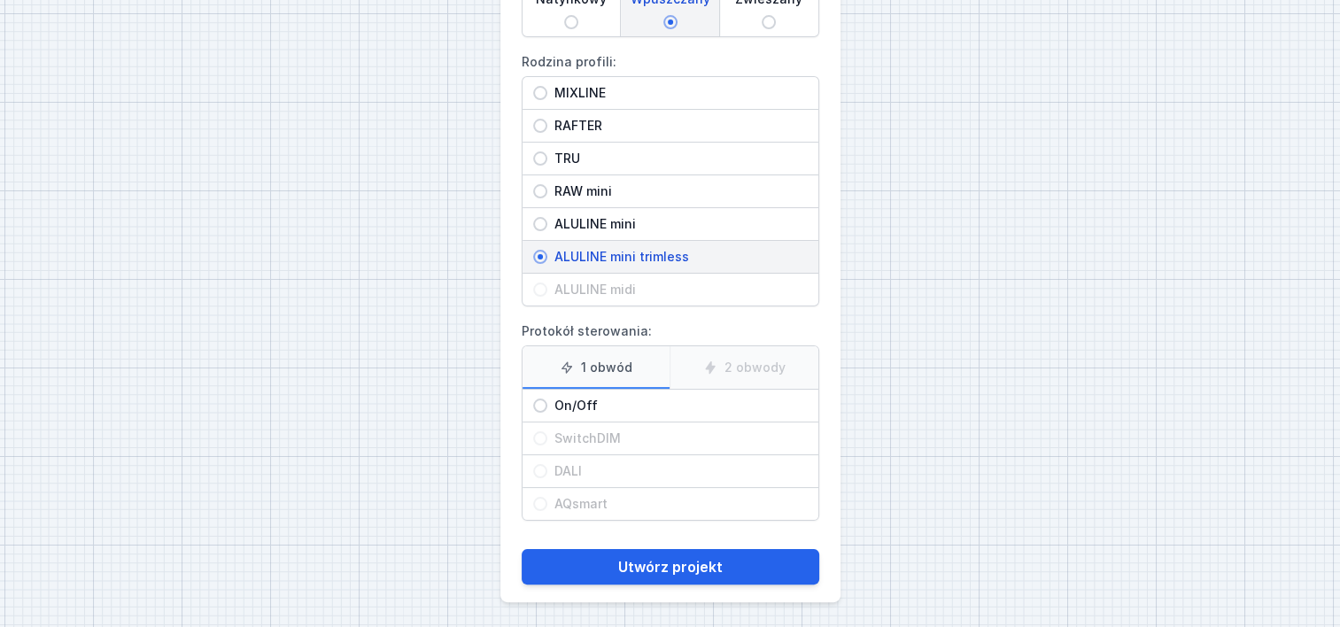
click at [535, 405] on input "On/Off" at bounding box center [540, 406] width 14 height 14
radio input "true"
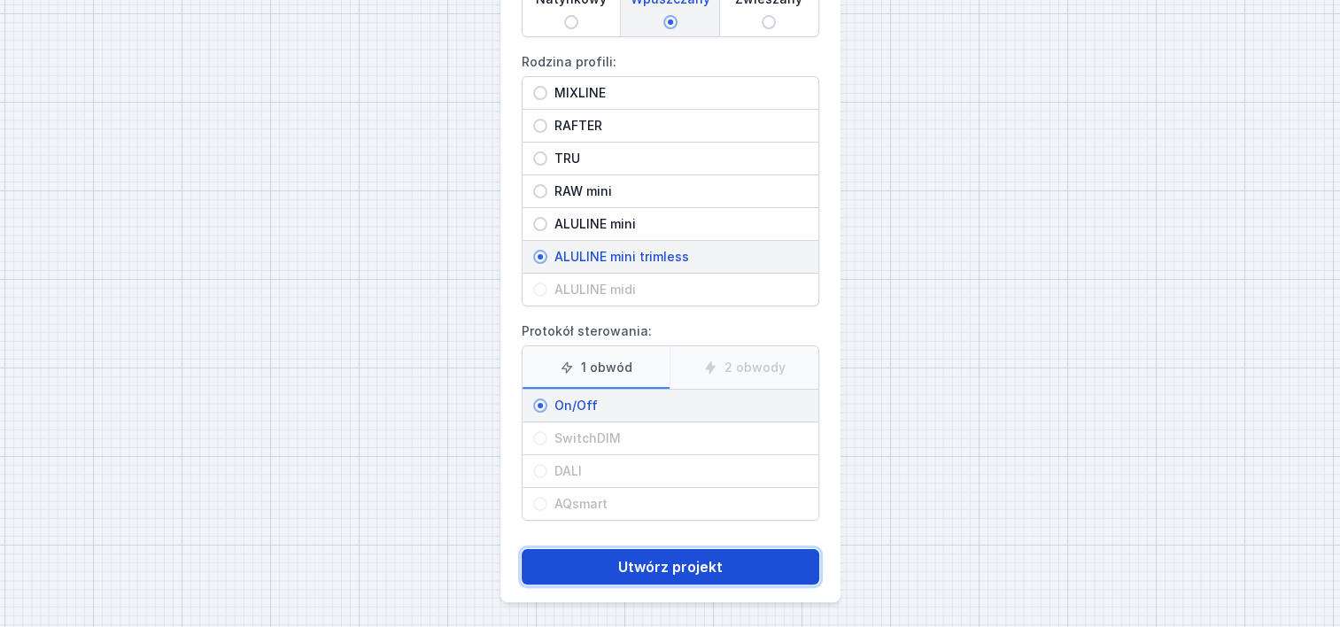
click at [619, 560] on button "Utwórz projekt" at bounding box center [671, 566] width 298 height 35
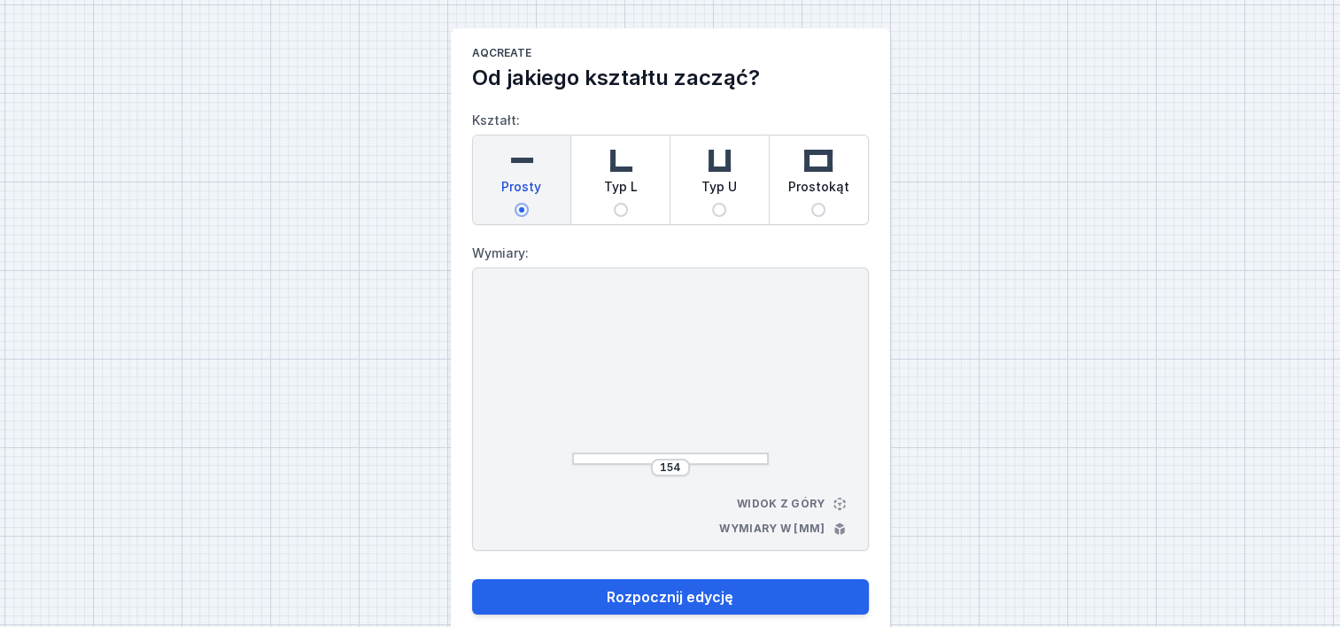
click at [686, 465] on div "154" at bounding box center [670, 468] width 39 height 18
click at [680, 466] on input "154" at bounding box center [670, 468] width 28 height 14
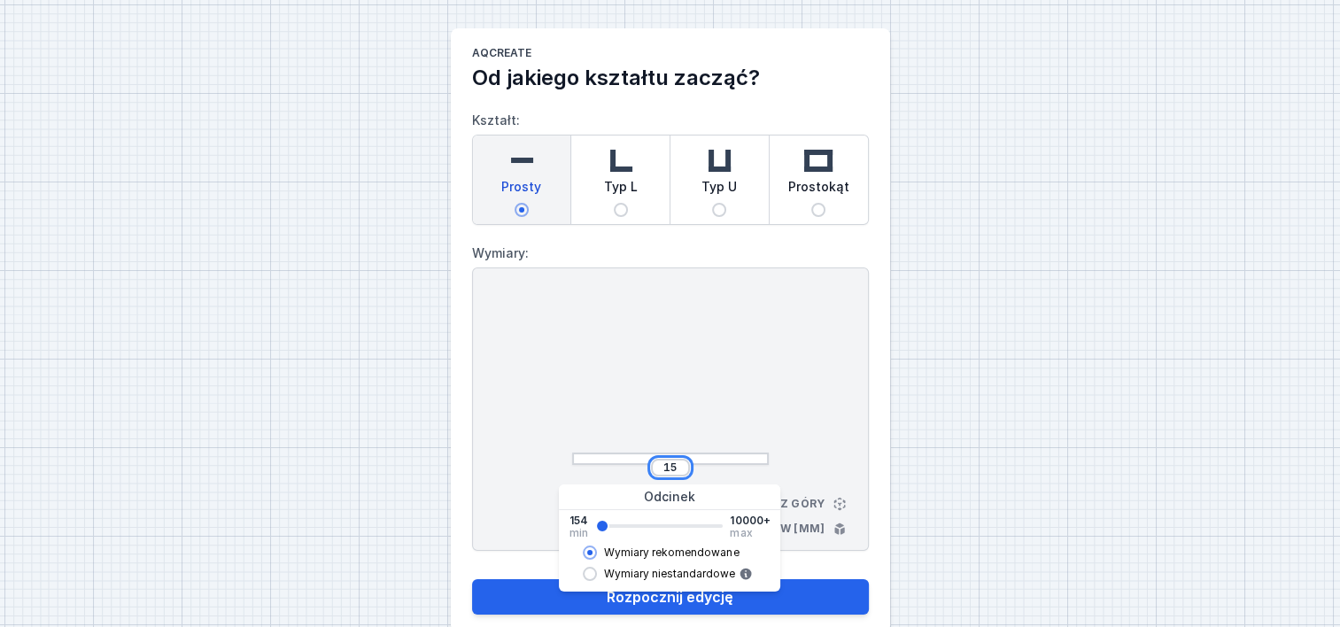
type input "1"
paste input "5416"
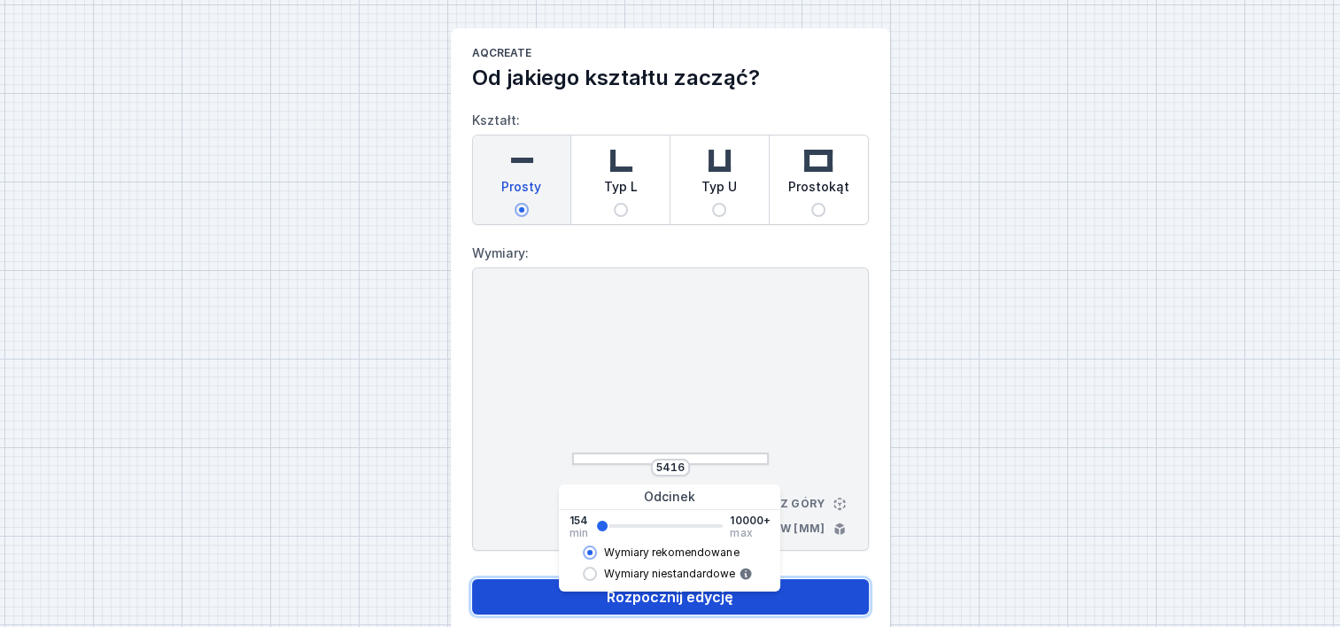
type input "5402"
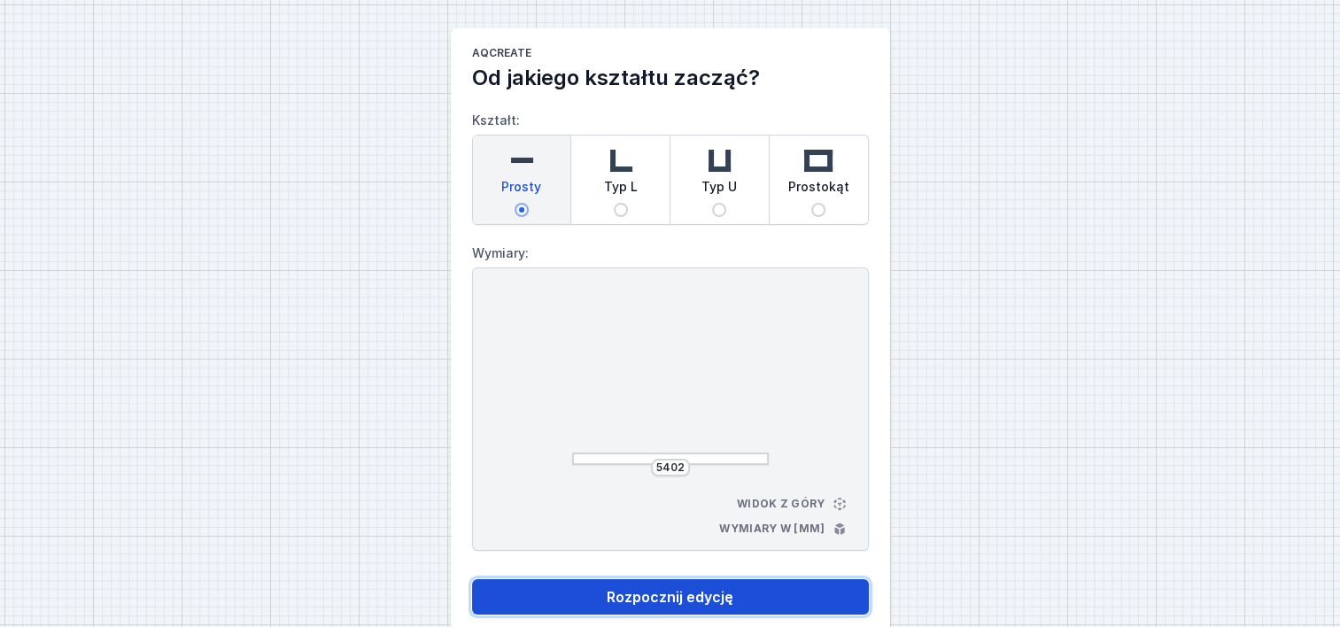
click at [700, 599] on button "Rozpocznij edycję" at bounding box center [670, 596] width 397 height 35
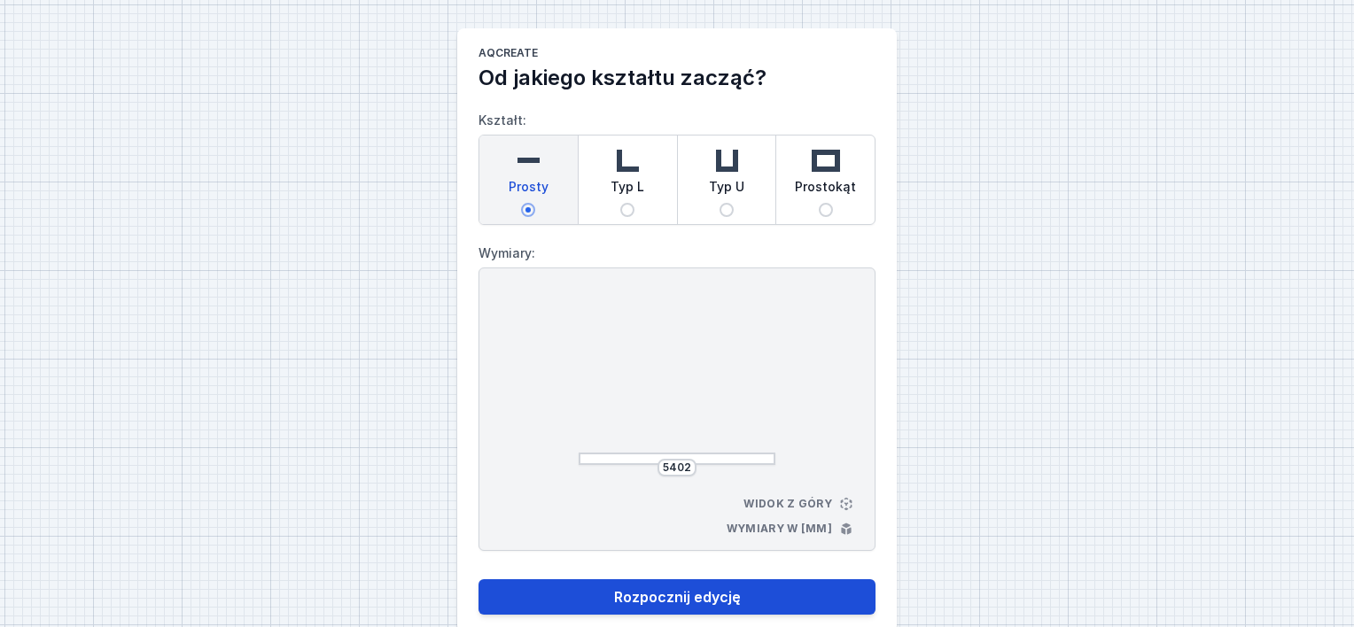
select select "3000"
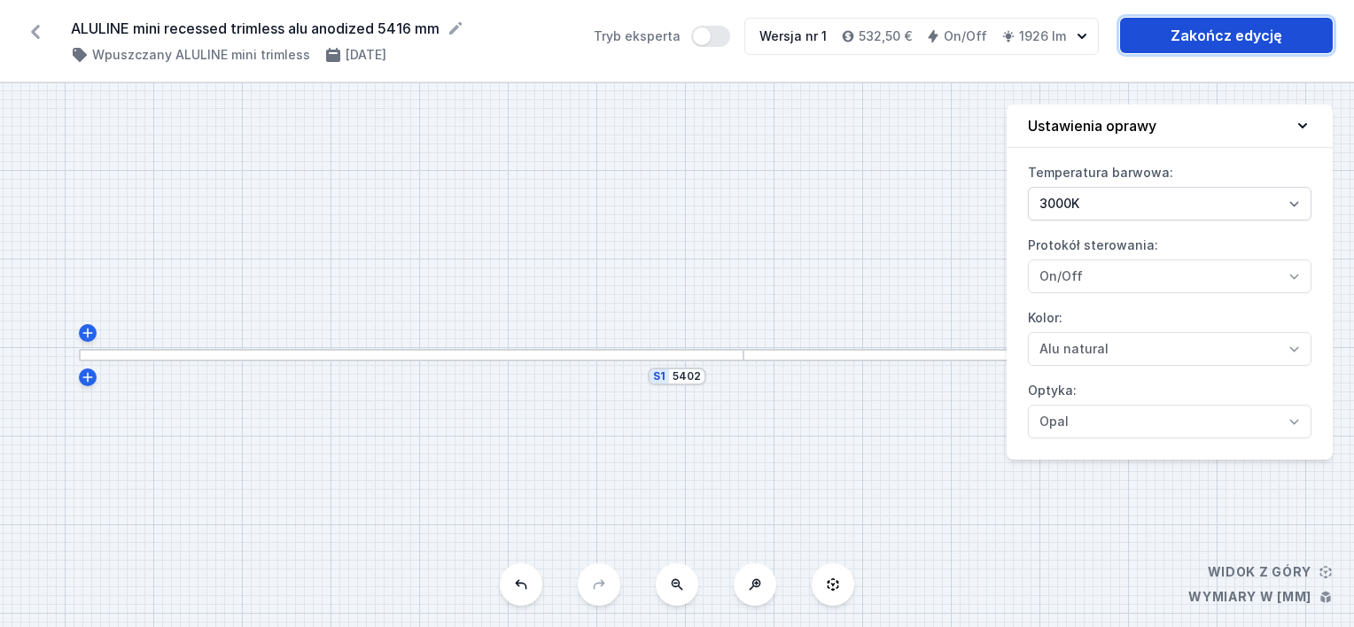
click at [1208, 30] on link "Zakończ edycję" at bounding box center [1226, 35] width 213 height 35
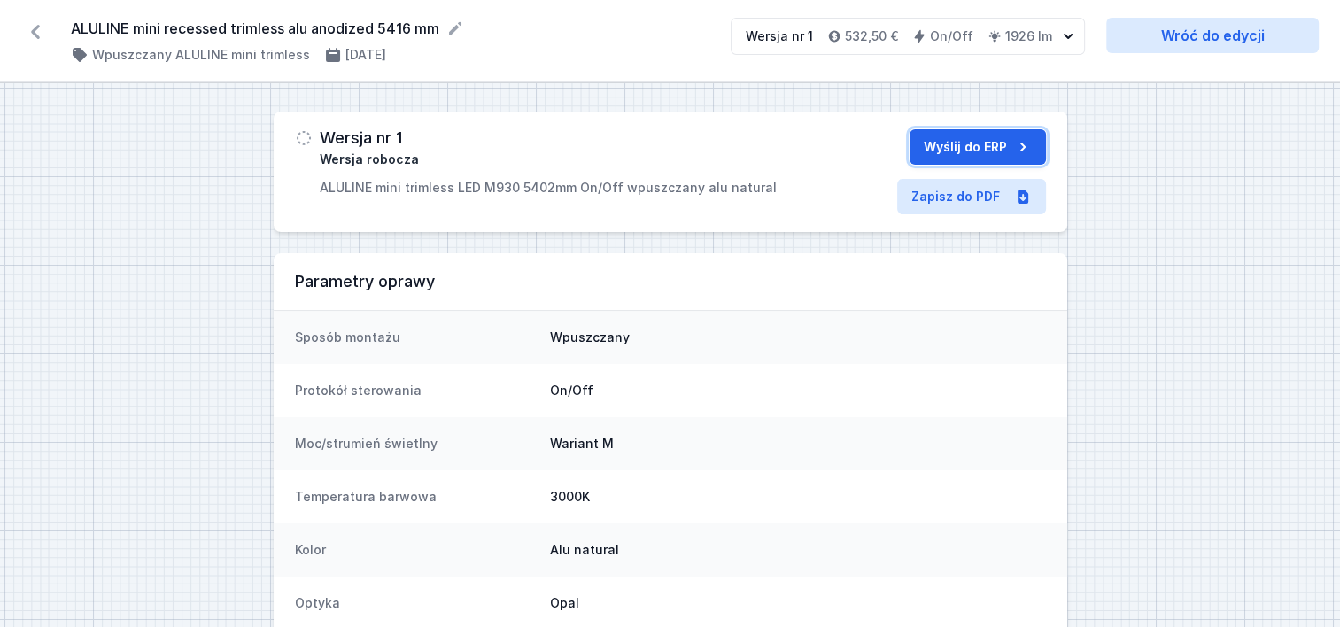
click at [975, 146] on button "Wyślij do ERP" at bounding box center [978, 146] width 136 height 35
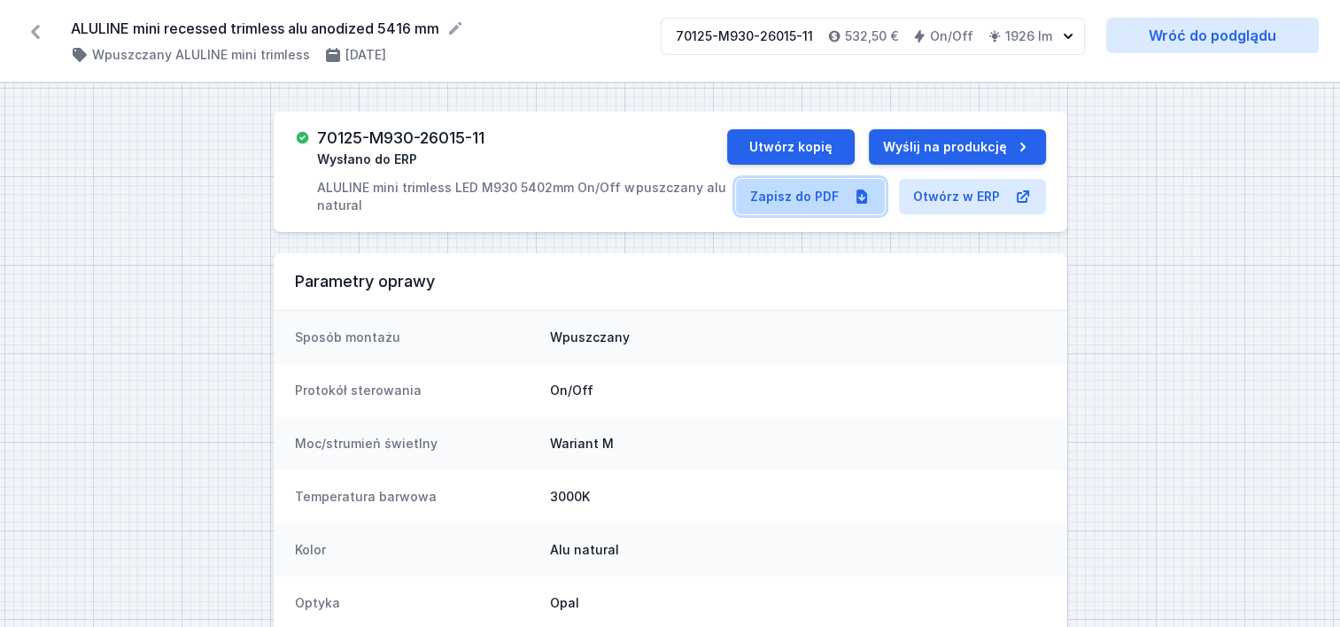
click at [811, 198] on link "Zapisz do PDF" at bounding box center [810, 196] width 149 height 35
click at [33, 27] on icon at bounding box center [35, 32] width 28 height 28
click at [789, 193] on link "Zapisz do PDF" at bounding box center [810, 196] width 149 height 35
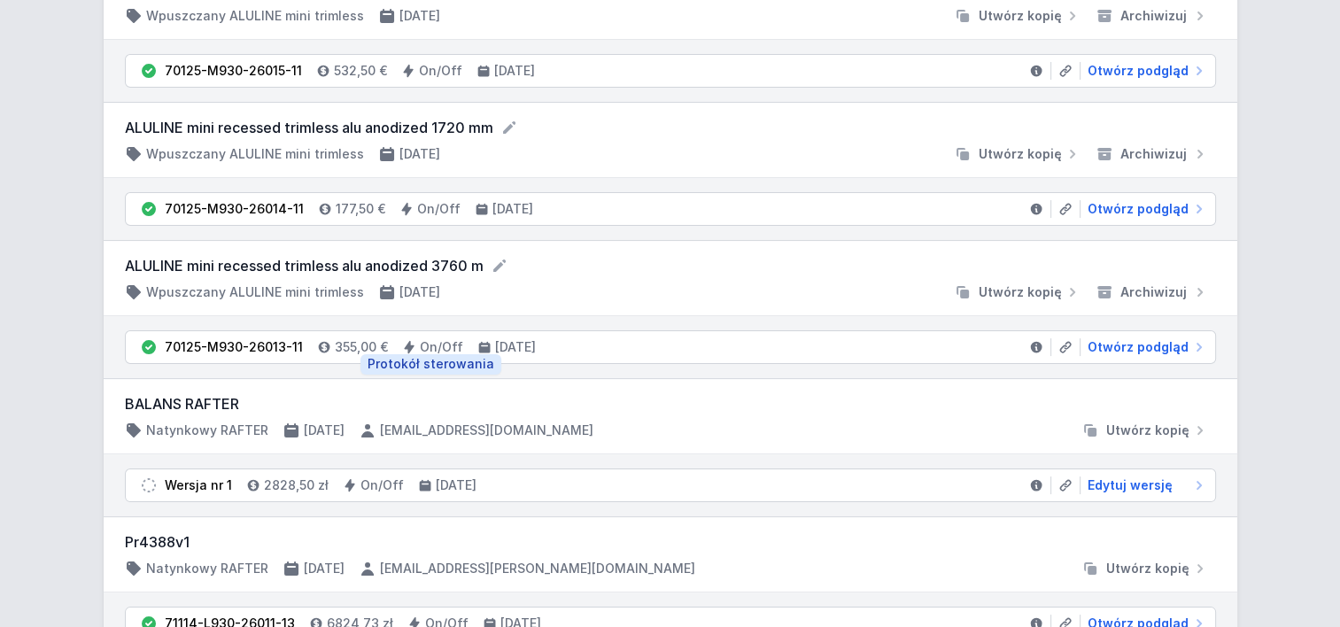
scroll to position [177, 0]
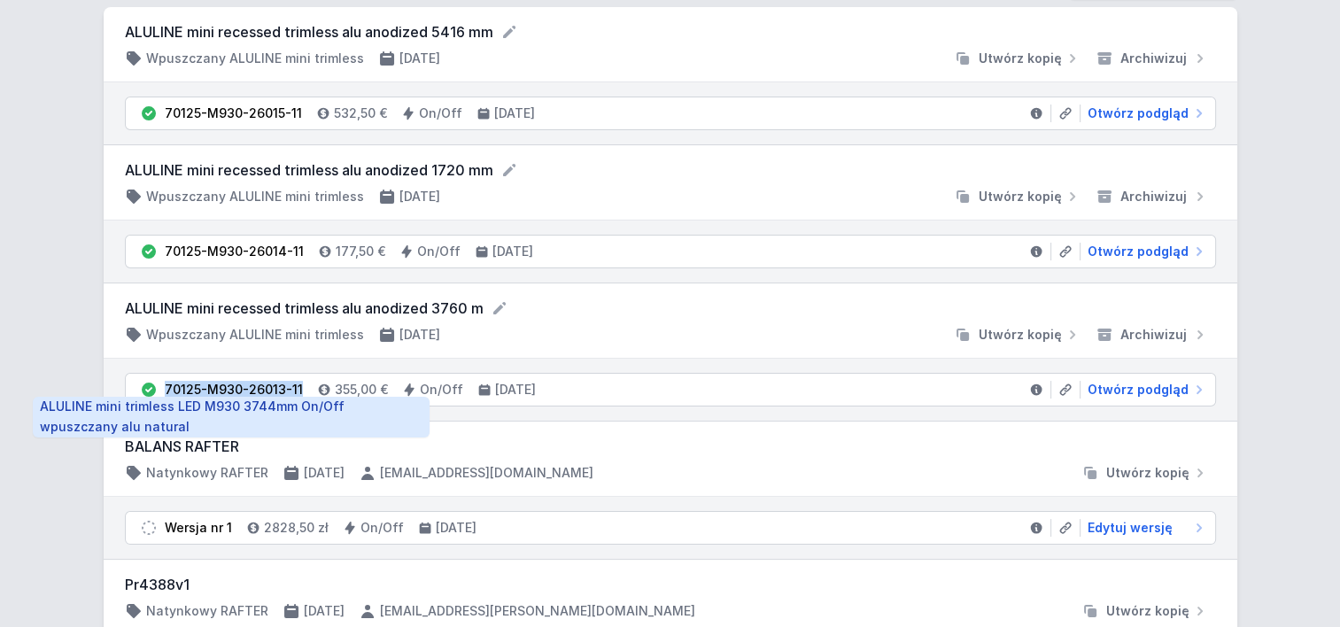
drag, startPoint x: 159, startPoint y: 384, endPoint x: 296, endPoint y: 383, distance: 136.4
click at [296, 383] on li "70125-M930-26013-11 355,00 € On/Off 30.09.2025 Otwórz podgląd" at bounding box center [671, 390] width 1090 height 32
copy div "70125-M930-26013-11"
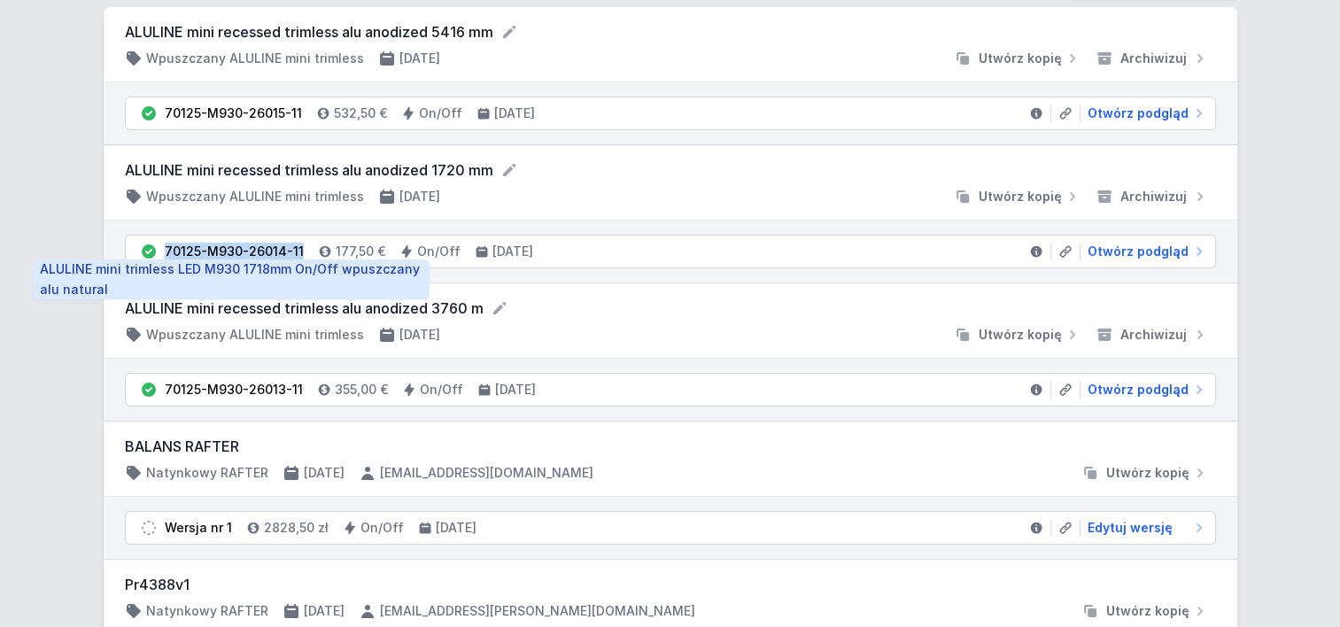
drag, startPoint x: 165, startPoint y: 248, endPoint x: 296, endPoint y: 254, distance: 131.3
click at [296, 254] on div "70125-M930-26014-11" at bounding box center [234, 252] width 139 height 18
copy div "70125-M930-26014-11"
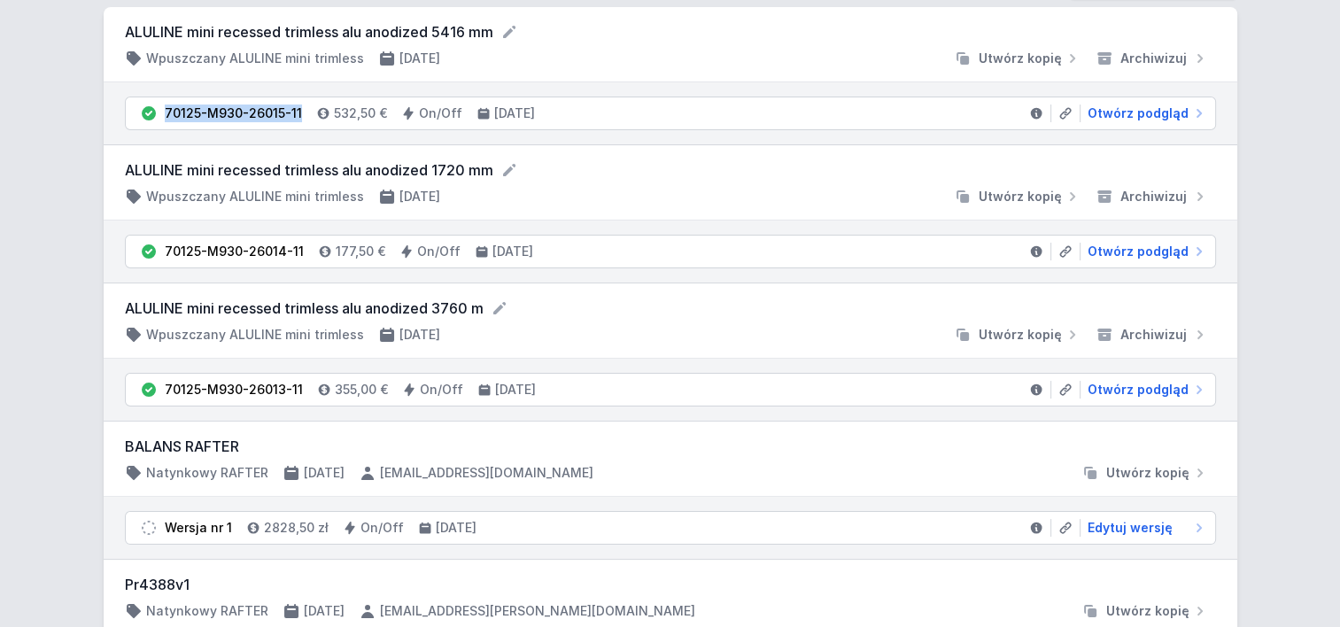
drag, startPoint x: 163, startPoint y: 108, endPoint x: 298, endPoint y: 124, distance: 135.6
click at [298, 124] on li "70125-M930-26015-11 532,50 € On/Off 30.09.2025 Otwórz podgląd" at bounding box center [671, 113] width 1090 height 32
copy div "70125-M930-26015-11"
